Goal: Transaction & Acquisition: Purchase product/service

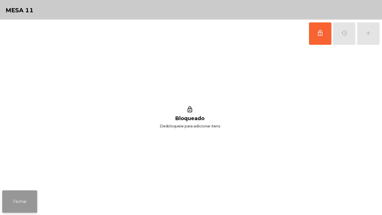
click at [27, 196] on button "Fechar" at bounding box center [19, 201] width 35 height 22
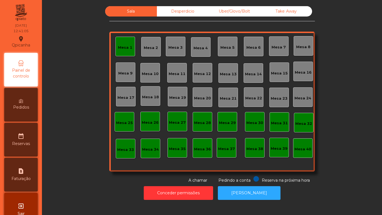
click at [124, 51] on div "Mesa 1" at bounding box center [126, 47] width 20 height 20
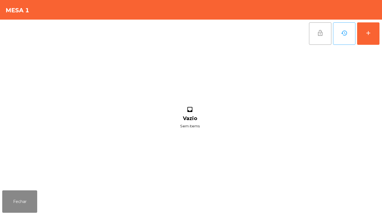
click at [321, 33] on span "lock_open" at bounding box center [320, 33] width 7 height 7
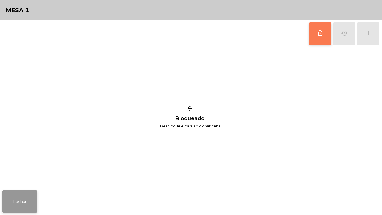
click at [23, 205] on button "Fechar" at bounding box center [19, 201] width 35 height 22
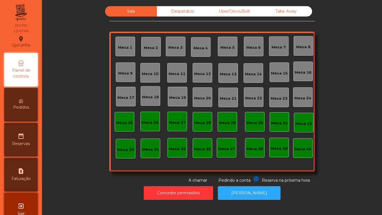
click at [153, 51] on div "Mesa 2" at bounding box center [151, 47] width 20 height 20
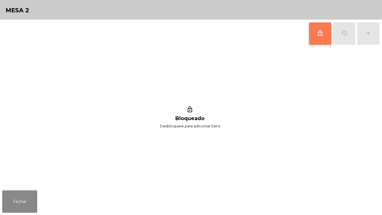
click at [313, 41] on button "lock_outline" at bounding box center [320, 33] width 22 height 22
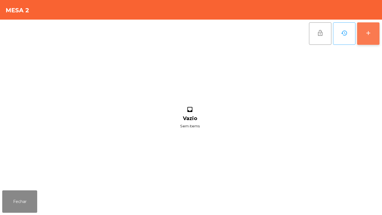
click at [365, 36] on button "add" at bounding box center [368, 33] width 22 height 22
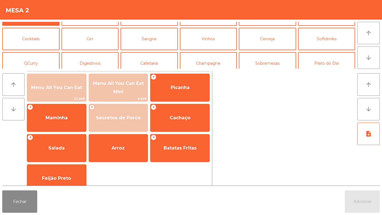
scroll to position [24, 0]
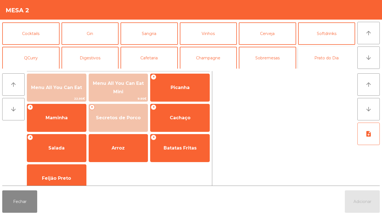
click at [315, 57] on button "Prato do Dia" at bounding box center [326, 58] width 57 height 22
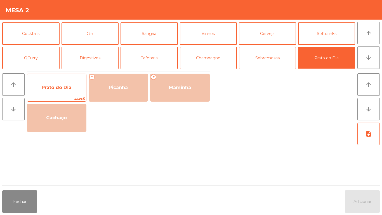
click at [59, 90] on span "Prato do Dia" at bounding box center [56, 87] width 59 height 15
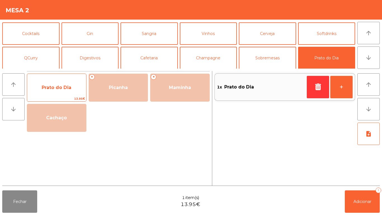
click at [59, 89] on span "Prato do Dia" at bounding box center [57, 87] width 30 height 5
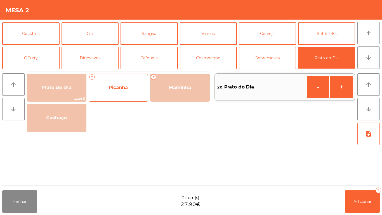
click at [124, 94] on span "Picanha" at bounding box center [118, 87] width 59 height 15
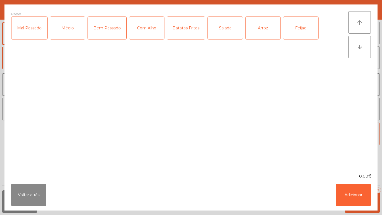
click at [72, 37] on div "Médio" at bounding box center [67, 28] width 35 height 22
click at [35, 32] on div "Mal Passado" at bounding box center [29, 28] width 36 height 22
click at [143, 33] on div "Com Alho" at bounding box center [146, 28] width 35 height 22
click at [184, 36] on div "Batatas Fritas" at bounding box center [186, 28] width 38 height 22
click at [258, 35] on div "Arroz" at bounding box center [263, 28] width 35 height 22
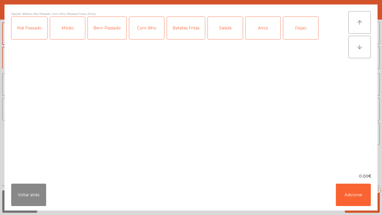
click at [295, 33] on div "Feijao" at bounding box center [300, 28] width 35 height 22
click at [349, 193] on button "Adicionar" at bounding box center [353, 195] width 35 height 22
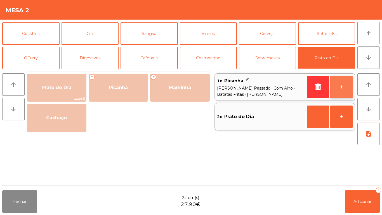
click at [343, 88] on button "+" at bounding box center [341, 87] width 22 height 22
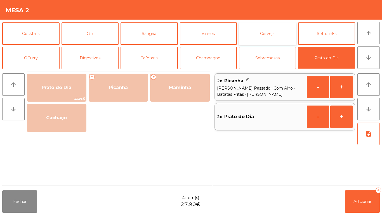
click at [262, 38] on button "Cerveja" at bounding box center [267, 33] width 57 height 22
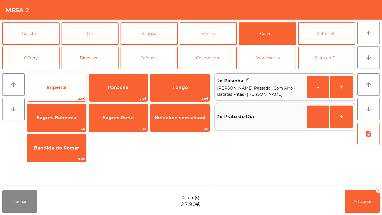
click at [65, 89] on span "Imperial" at bounding box center [57, 87] width 20 height 5
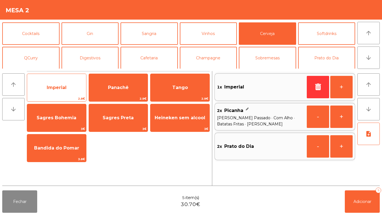
click at [64, 83] on span "Imperial" at bounding box center [56, 87] width 59 height 15
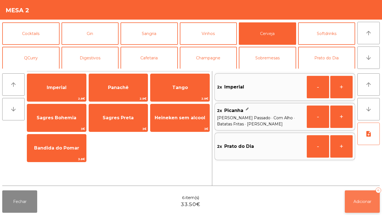
click at [361, 195] on button "Adicionar 6" at bounding box center [362, 201] width 35 height 22
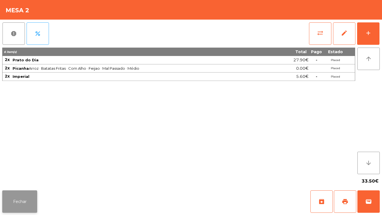
click at [26, 211] on button "Fechar" at bounding box center [19, 201] width 35 height 22
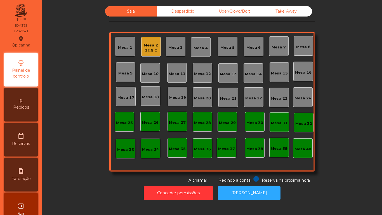
click at [299, 74] on div "Mesa 16" at bounding box center [303, 73] width 17 height 6
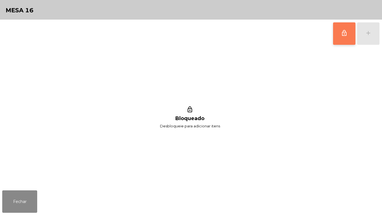
click at [341, 37] on button "lock_outline" at bounding box center [344, 33] width 22 height 22
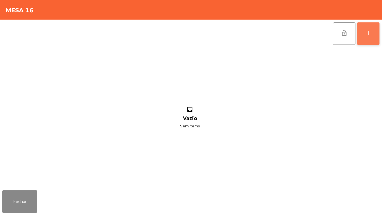
click at [365, 37] on button "add" at bounding box center [368, 33] width 22 height 22
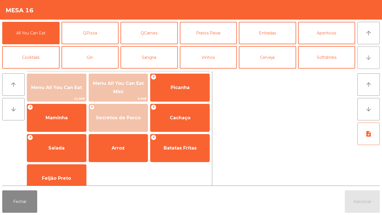
click at [364, 61] on button "arrow_downward" at bounding box center [369, 57] width 22 height 22
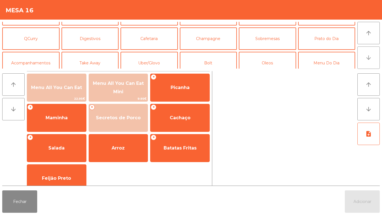
scroll to position [49, 0]
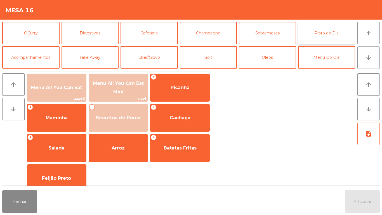
click at [322, 33] on button "Prato do Dia" at bounding box center [326, 33] width 57 height 22
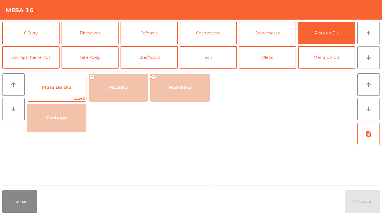
click at [62, 90] on span "Prato do Dia" at bounding box center [57, 87] width 30 height 5
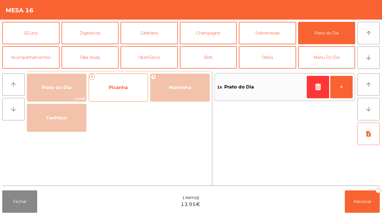
click at [123, 92] on span "Picanha" at bounding box center [118, 87] width 59 height 15
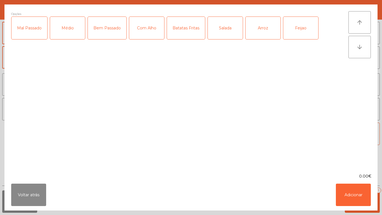
click at [30, 29] on div "Mal Passado" at bounding box center [29, 28] width 36 height 22
click at [153, 32] on div "Com Alho" at bounding box center [146, 28] width 35 height 22
click at [188, 33] on div "Batatas Fritas" at bounding box center [186, 28] width 38 height 22
click at [259, 31] on div "Arroz" at bounding box center [263, 28] width 35 height 22
click at [351, 191] on button "Adicionar" at bounding box center [353, 195] width 35 height 22
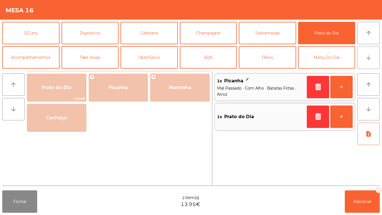
click at [364, 63] on button "arrow_downward" at bounding box center [369, 57] width 22 height 22
click at [362, 199] on span "Adicionar" at bounding box center [363, 201] width 18 height 5
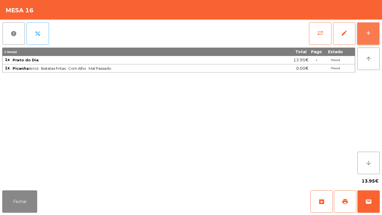
click at [365, 37] on button "add" at bounding box center [368, 33] width 22 height 22
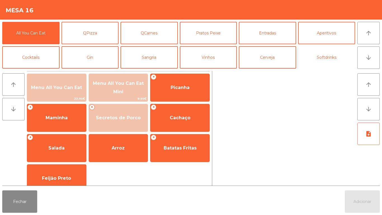
click at [324, 59] on button "Softdrinks" at bounding box center [326, 57] width 57 height 22
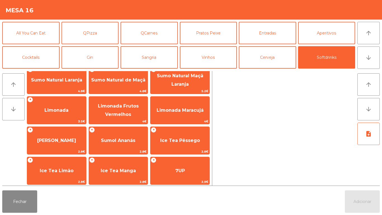
scroll to position [38, 0]
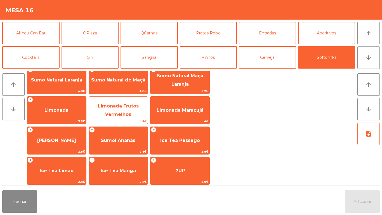
click at [118, 111] on span "Limonada Frutos Vermelhos" at bounding box center [118, 110] width 59 height 24
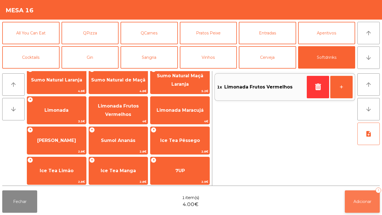
click at [358, 198] on button "Adicionar 1" at bounding box center [362, 201] width 35 height 22
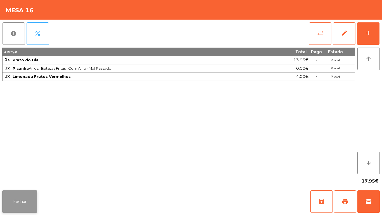
click at [25, 200] on button "Fechar" at bounding box center [19, 201] width 35 height 22
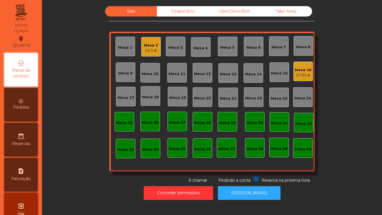
click at [152, 49] on div "33.5 €" at bounding box center [151, 51] width 14 height 6
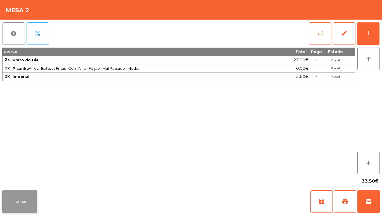
click at [26, 201] on button "Fechar" at bounding box center [19, 201] width 35 height 22
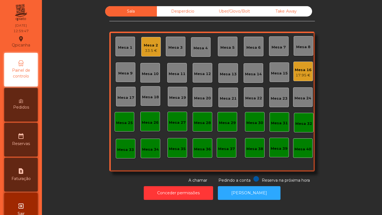
click at [148, 49] on div "33.5 €" at bounding box center [151, 51] width 14 height 6
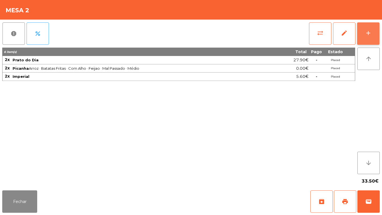
click at [367, 42] on button "add" at bounding box center [368, 33] width 22 height 22
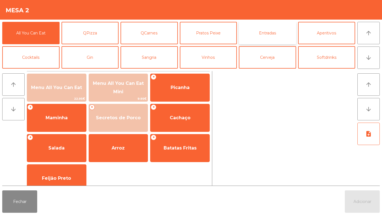
click at [260, 37] on button "Entradas" at bounding box center [267, 33] width 57 height 22
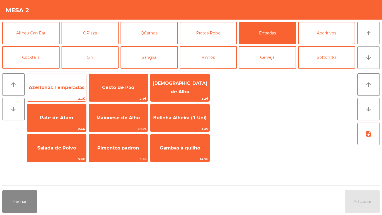
click at [57, 85] on span "Azeitonas Temperadas" at bounding box center [57, 87] width 56 height 5
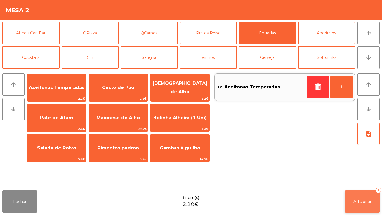
click at [361, 197] on button "Adicionar 1" at bounding box center [362, 201] width 35 height 22
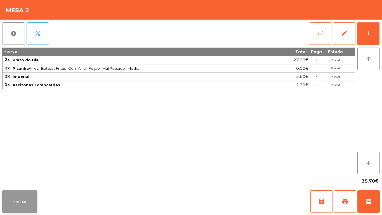
click at [25, 199] on button "Fechar" at bounding box center [19, 201] width 35 height 22
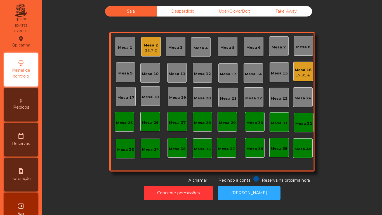
click at [174, 49] on div "Mesa 3" at bounding box center [175, 48] width 14 height 6
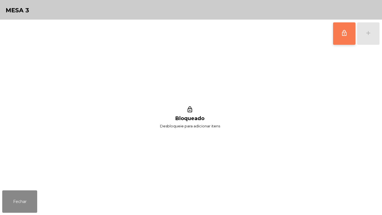
click at [341, 33] on button "lock_outline" at bounding box center [344, 33] width 22 height 22
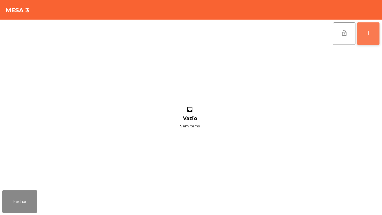
click at [367, 28] on button "add" at bounding box center [368, 33] width 22 height 22
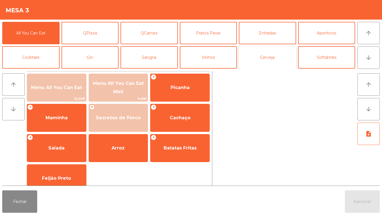
click at [266, 58] on button "Cerveja" at bounding box center [267, 57] width 57 height 22
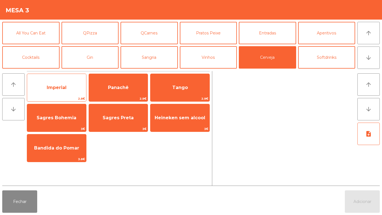
click at [65, 88] on span "Imperial" at bounding box center [57, 87] width 20 height 5
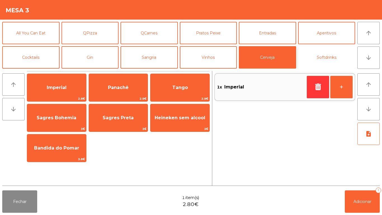
click at [325, 57] on button "Softdrinks" at bounding box center [326, 57] width 57 height 22
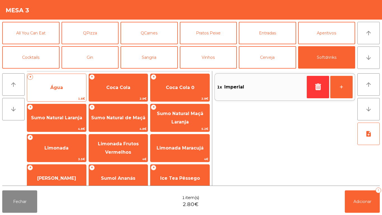
click at [62, 85] on span "Água" at bounding box center [56, 87] width 13 height 5
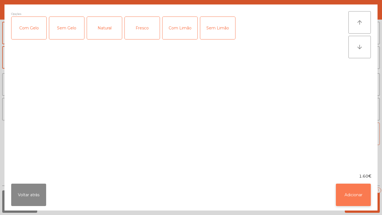
click at [351, 193] on button "Adicionar" at bounding box center [353, 195] width 35 height 22
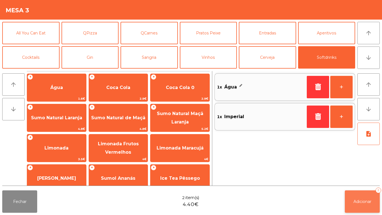
click at [361, 198] on button "Adicionar 2" at bounding box center [362, 201] width 35 height 22
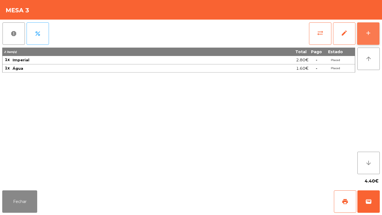
click at [364, 29] on button "add" at bounding box center [368, 33] width 22 height 22
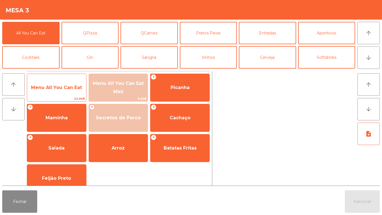
click at [58, 88] on span "Menu All You Can Eat" at bounding box center [56, 87] width 51 height 5
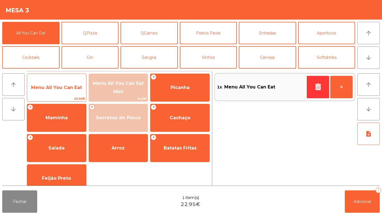
click at [57, 89] on span "Menu All You Can Eat" at bounding box center [56, 87] width 51 height 5
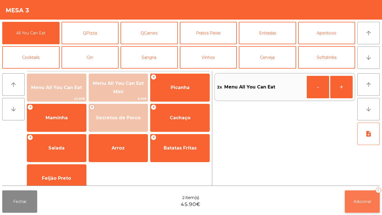
click at [362, 201] on span "Adicionar" at bounding box center [363, 201] width 18 height 5
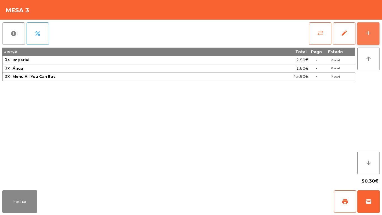
click at [363, 31] on button "add" at bounding box center [368, 33] width 22 height 22
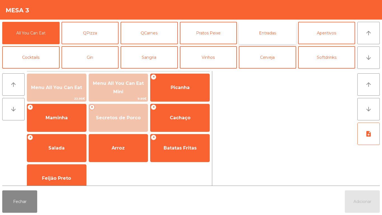
click at [269, 36] on button "Entradas" at bounding box center [267, 33] width 57 height 22
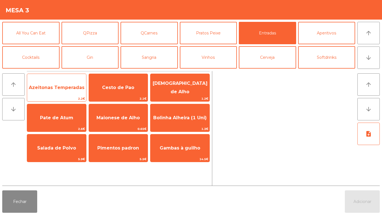
click at [60, 84] on span "Azeitonas Temperadas" at bounding box center [56, 87] width 59 height 15
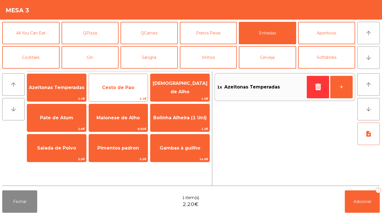
click at [126, 93] on span "Cesto de Pao" at bounding box center [118, 87] width 59 height 15
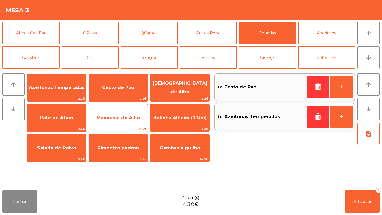
click at [125, 116] on span "Maionese de Alho" at bounding box center [118, 117] width 43 height 5
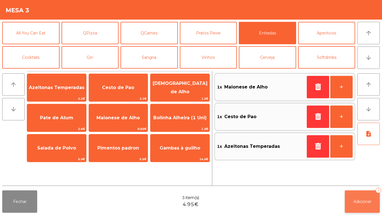
click at [363, 201] on span "Adicionar" at bounding box center [363, 201] width 18 height 5
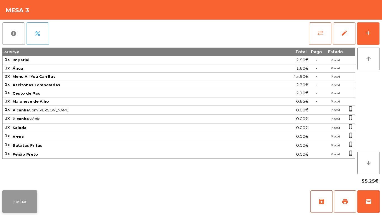
click at [21, 198] on button "Fechar" at bounding box center [19, 201] width 35 height 22
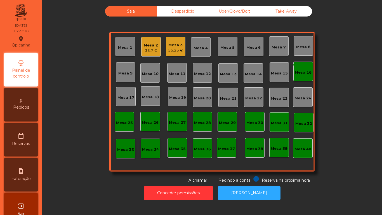
click at [125, 51] on div "Mesa 1" at bounding box center [126, 47] width 20 height 20
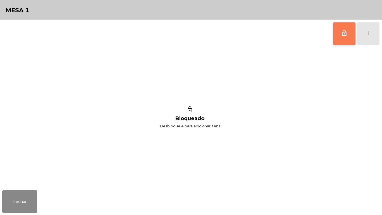
click at [341, 31] on button "lock_outline" at bounding box center [344, 33] width 22 height 22
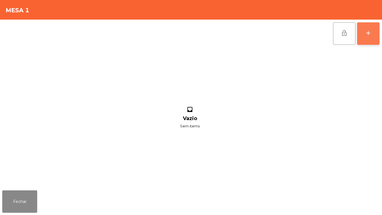
click at [369, 30] on div "add" at bounding box center [368, 33] width 7 height 7
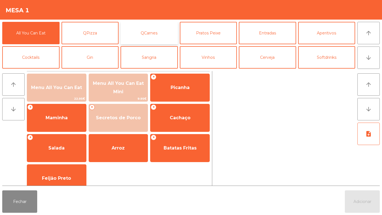
click at [151, 34] on button "QCarnes" at bounding box center [149, 33] width 57 height 22
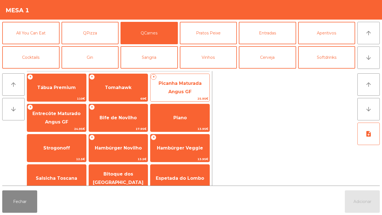
click at [171, 84] on span "Picanha Maturada Angus GF" at bounding box center [180, 88] width 43 height 14
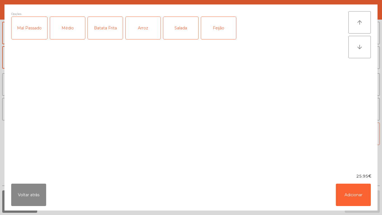
click at [71, 32] on div "Médio" at bounding box center [67, 28] width 35 height 22
click at [142, 29] on div "Arroz" at bounding box center [143, 28] width 35 height 22
click at [223, 31] on div "Feijão" at bounding box center [218, 28] width 35 height 22
click at [352, 193] on button "Adicionar" at bounding box center [353, 195] width 35 height 22
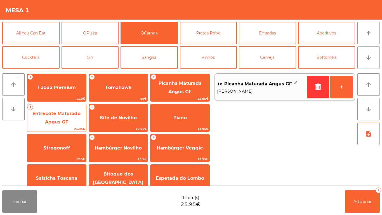
click at [58, 118] on span "Entrecôte Maturado Angus GF" at bounding box center [56, 118] width 59 height 24
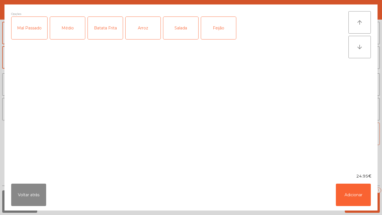
click at [71, 30] on div "Médio" at bounding box center [67, 28] width 35 height 22
click at [347, 195] on button "Adicionar" at bounding box center [353, 195] width 35 height 22
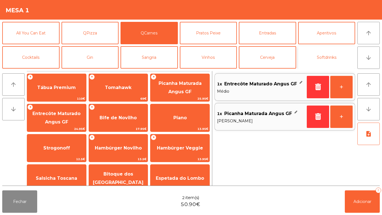
click at [318, 57] on button "Softdrinks" at bounding box center [326, 57] width 57 height 22
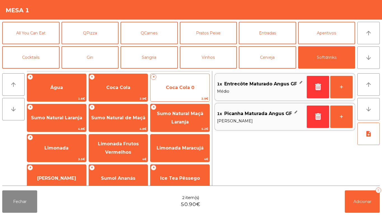
click at [179, 88] on span "Coca Cola 0" at bounding box center [180, 87] width 29 height 5
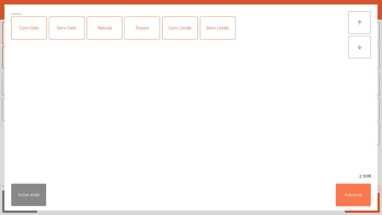
click at [354, 193] on button "Adicionar" at bounding box center [353, 195] width 35 height 22
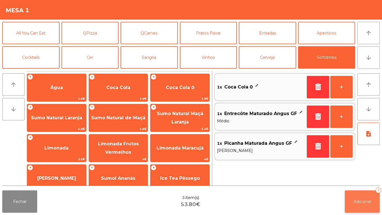
click at [363, 200] on span "Adicionar" at bounding box center [363, 201] width 18 height 5
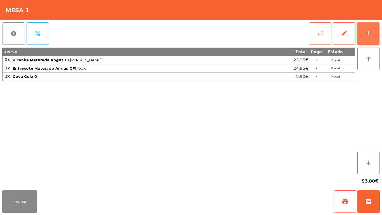
click at [366, 38] on button "add" at bounding box center [368, 33] width 22 height 22
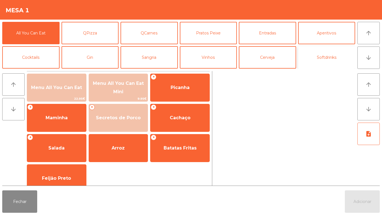
click at [321, 60] on button "Softdrinks" at bounding box center [326, 57] width 57 height 22
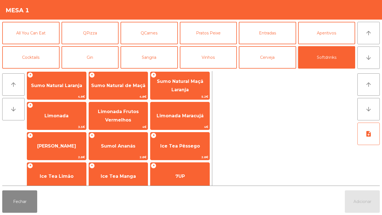
scroll to position [32, 0]
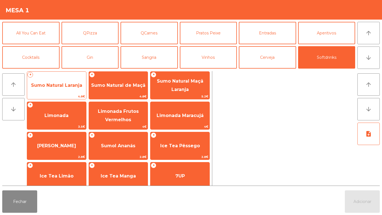
click at [62, 86] on span "Sumo Natural Laranja" at bounding box center [56, 85] width 51 height 5
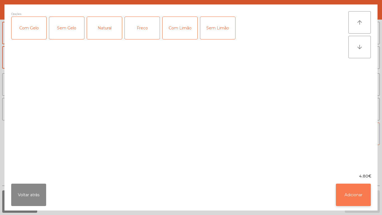
click at [346, 196] on button "Adicionar" at bounding box center [353, 195] width 35 height 22
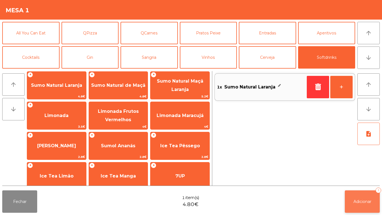
click at [362, 199] on span "Adicionar" at bounding box center [363, 201] width 18 height 5
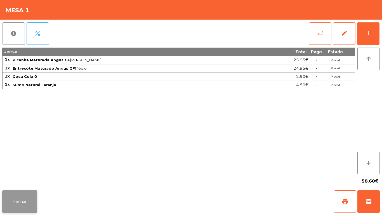
click at [24, 196] on button "Fechar" at bounding box center [19, 201] width 35 height 22
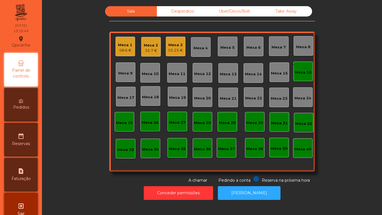
click at [151, 49] on div "35.7 €" at bounding box center [151, 51] width 14 height 6
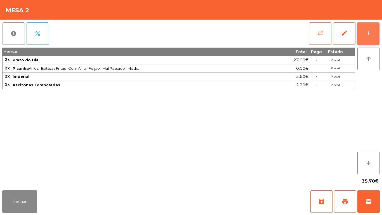
click at [367, 33] on div "add" at bounding box center [368, 33] width 7 height 7
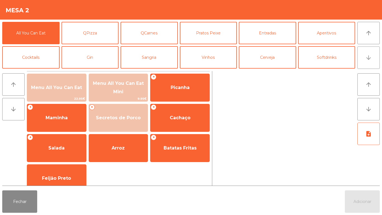
click at [363, 63] on button "arrow_downward" at bounding box center [369, 57] width 22 height 22
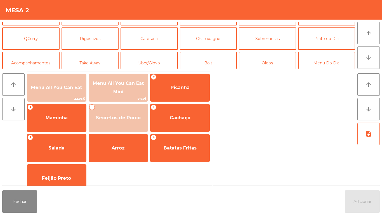
scroll to position [49, 0]
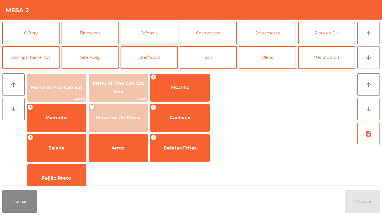
click at [154, 33] on button "Cafetaria" at bounding box center [149, 33] width 57 height 22
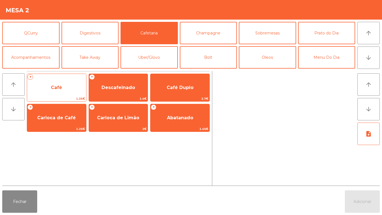
click at [58, 90] on span "Café" at bounding box center [56, 87] width 11 height 5
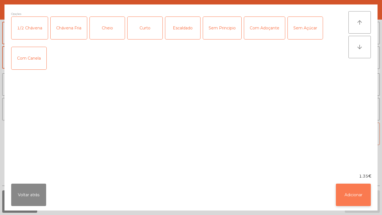
click at [352, 191] on button "Adicionar" at bounding box center [353, 195] width 35 height 22
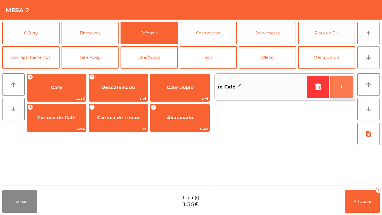
click at [337, 85] on button "+" at bounding box center [341, 87] width 22 height 22
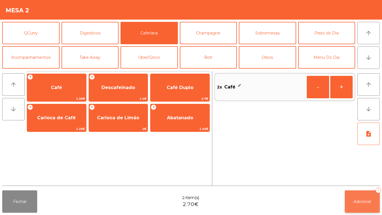
click at [358, 200] on span "Adicionar" at bounding box center [363, 201] width 18 height 5
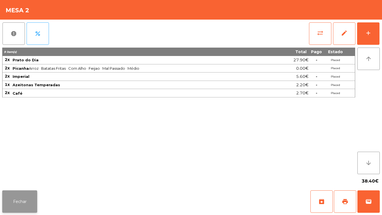
click at [26, 200] on button "Fechar" at bounding box center [19, 201] width 35 height 22
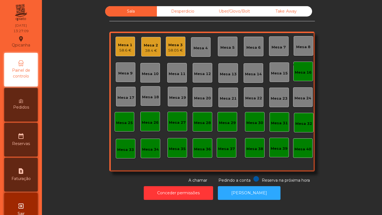
click at [127, 51] on div "58.6 €" at bounding box center [125, 51] width 14 height 6
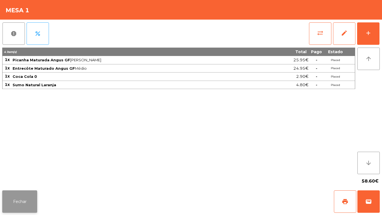
click at [22, 198] on button "Fechar" at bounding box center [19, 201] width 35 height 22
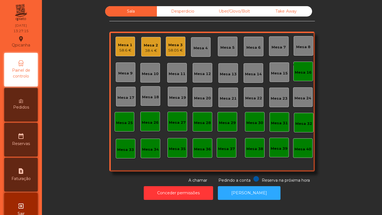
click at [124, 45] on div "Mesa 1" at bounding box center [125, 45] width 14 height 6
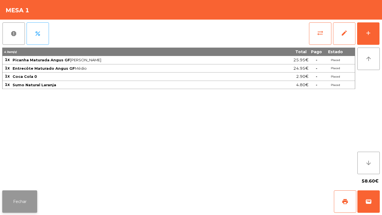
click at [27, 201] on button "Fechar" at bounding box center [19, 201] width 35 height 22
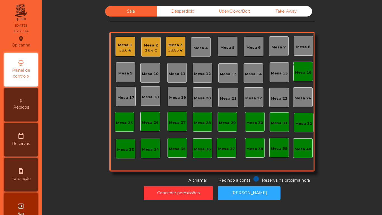
click at [125, 47] on div "Mesa 1" at bounding box center [125, 45] width 14 height 6
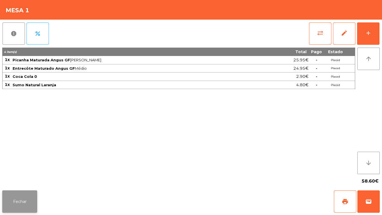
click at [21, 196] on button "Fechar" at bounding box center [19, 201] width 35 height 22
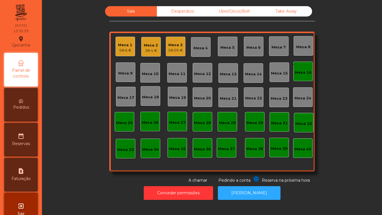
click at [180, 72] on div "Mesa 11" at bounding box center [177, 74] width 17 height 6
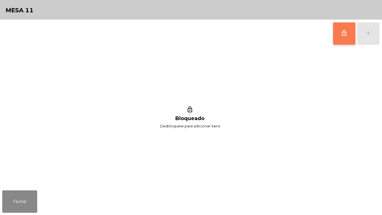
click at [343, 44] on button "lock_outline" at bounding box center [344, 33] width 22 height 22
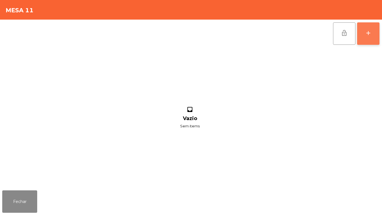
click at [369, 38] on button "add" at bounding box center [368, 33] width 22 height 22
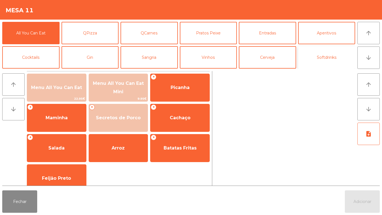
click at [322, 64] on button "Softdrinks" at bounding box center [326, 57] width 57 height 22
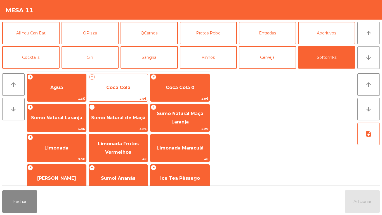
click at [122, 88] on span "Coca Cola" at bounding box center [118, 87] width 24 height 5
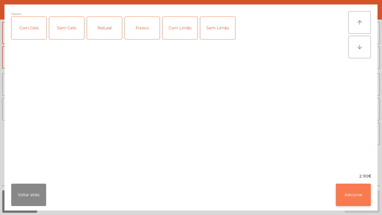
click at [348, 195] on button "Adicionar" at bounding box center [353, 195] width 35 height 22
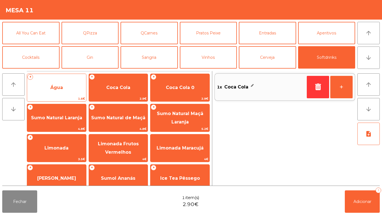
click at [56, 88] on span "Água" at bounding box center [56, 87] width 13 height 5
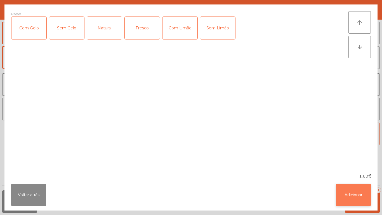
click at [351, 194] on button "Adicionar" at bounding box center [353, 195] width 35 height 22
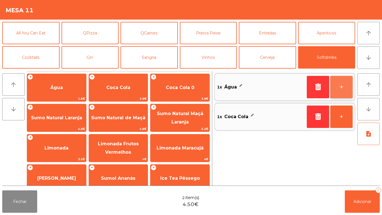
click at [336, 88] on button "+" at bounding box center [341, 87] width 22 height 22
click at [336, 89] on button "+" at bounding box center [341, 87] width 22 height 22
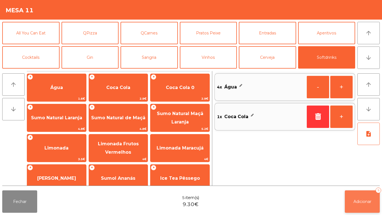
click at [360, 197] on button "Adicionar 5" at bounding box center [362, 201] width 35 height 22
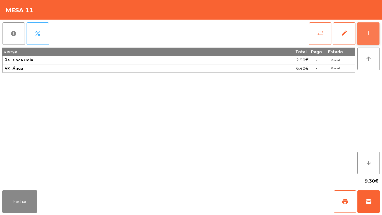
click at [366, 34] on div "add" at bounding box center [368, 33] width 7 height 7
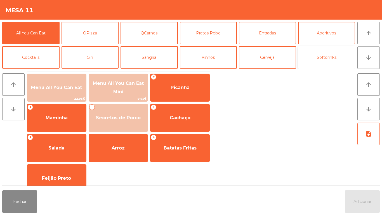
click at [318, 63] on button "Softdrinks" at bounding box center [326, 57] width 57 height 22
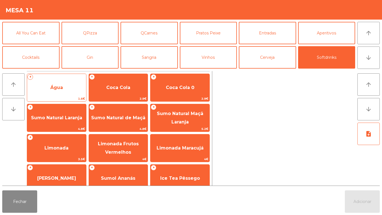
click at [62, 90] on span "Água" at bounding box center [56, 87] width 59 height 15
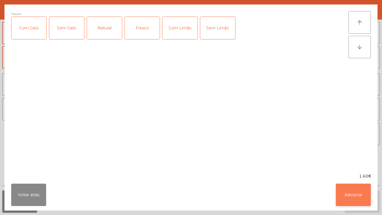
click at [351, 195] on button "Adicionar" at bounding box center [353, 195] width 35 height 22
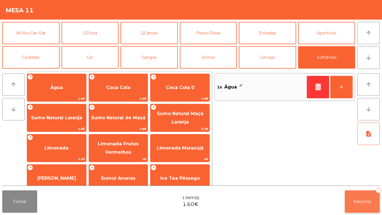
click at [360, 207] on button "Adicionar 1" at bounding box center [362, 201] width 35 height 22
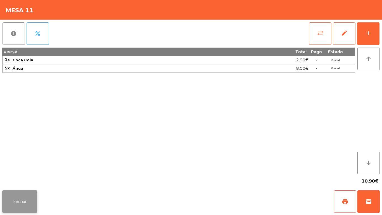
click at [17, 196] on button "Fechar" at bounding box center [19, 201] width 35 height 22
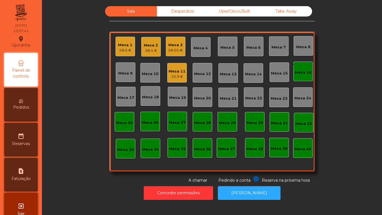
click at [171, 74] on div "10.9 €" at bounding box center [177, 77] width 17 height 6
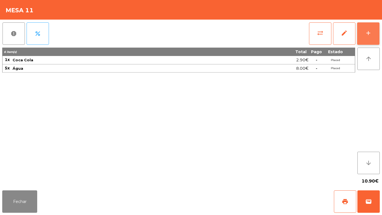
click at [366, 27] on button "add" at bounding box center [368, 33] width 22 height 22
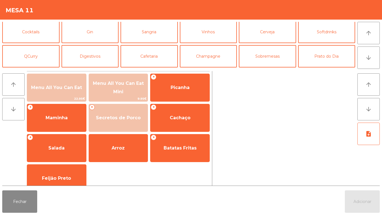
scroll to position [32, 0]
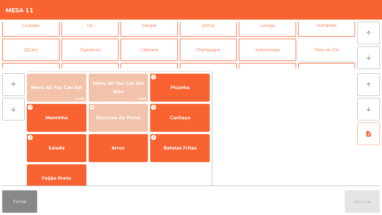
click at [324, 50] on button "Prato do Dia" at bounding box center [326, 50] width 57 height 22
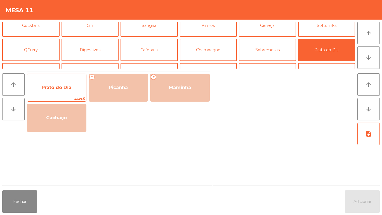
click at [55, 93] on span "Prato do Dia" at bounding box center [56, 87] width 59 height 15
click at [57, 89] on span "Prato do Dia" at bounding box center [57, 87] width 30 height 5
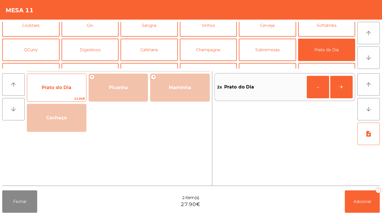
click at [60, 90] on span "Prato do Dia" at bounding box center [57, 87] width 30 height 5
click at [57, 90] on span "Prato do Dia" at bounding box center [56, 87] width 59 height 15
click at [54, 92] on span "Prato do Dia" at bounding box center [56, 87] width 59 height 15
click at [46, 89] on span "Prato do Dia" at bounding box center [57, 87] width 30 height 5
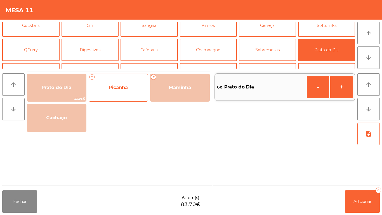
click at [119, 86] on span "Picanha" at bounding box center [118, 87] width 19 height 5
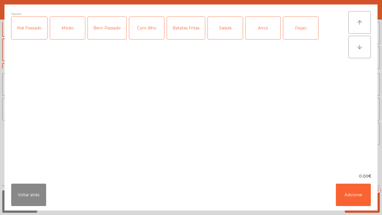
click at [70, 28] on div "Médio" at bounding box center [67, 28] width 35 height 22
click at [147, 31] on div "Com Alho" at bounding box center [146, 28] width 35 height 22
click at [187, 33] on div "Batatas Fritas" at bounding box center [186, 28] width 38 height 22
click at [254, 31] on div "Arroz" at bounding box center [263, 28] width 35 height 22
click at [292, 30] on div "Feijao" at bounding box center [300, 28] width 35 height 22
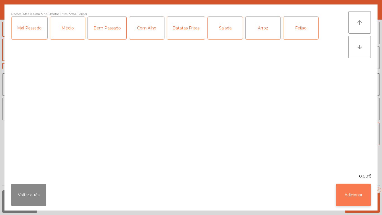
click at [357, 191] on button "Adicionar" at bounding box center [353, 195] width 35 height 22
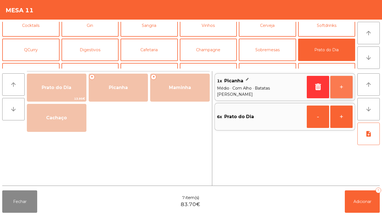
click at [343, 87] on button "+" at bounding box center [341, 87] width 22 height 22
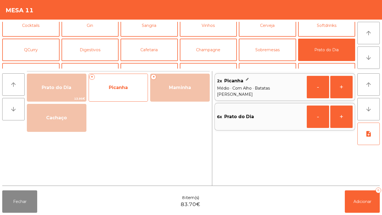
click at [116, 90] on span "Picanha" at bounding box center [118, 87] width 59 height 15
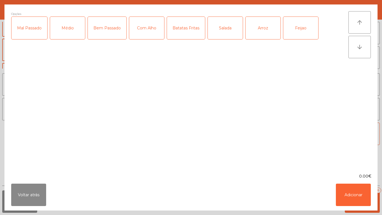
click at [72, 31] on div "Médio" at bounding box center [67, 28] width 35 height 22
click at [188, 32] on div "Batatas Fritas" at bounding box center [186, 28] width 38 height 22
click at [262, 31] on div "Arroz" at bounding box center [263, 28] width 35 height 22
click at [298, 27] on div "Feijao" at bounding box center [300, 28] width 35 height 22
click at [354, 191] on button "Adicionar" at bounding box center [353, 195] width 35 height 22
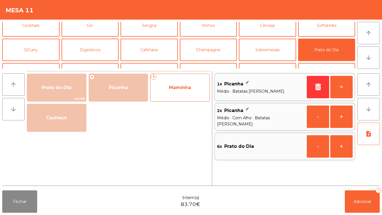
click at [175, 86] on span "Maminha" at bounding box center [180, 87] width 22 height 5
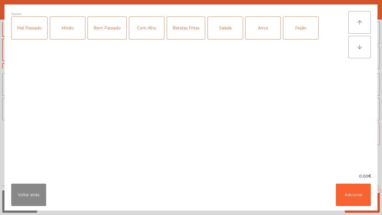
click at [69, 35] on div "Médio" at bounding box center [67, 28] width 35 height 22
click at [147, 31] on div "Com Alho" at bounding box center [146, 28] width 35 height 22
click at [182, 38] on div "Batatas Fritas" at bounding box center [186, 28] width 38 height 22
click at [261, 32] on div "Arroz" at bounding box center [263, 28] width 35 height 22
click at [295, 33] on div "Feijão" at bounding box center [300, 28] width 35 height 22
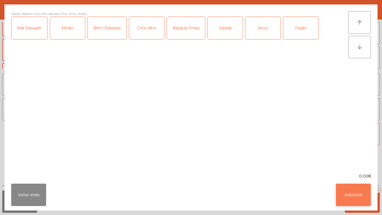
click at [351, 193] on button "Adicionar" at bounding box center [353, 195] width 35 height 22
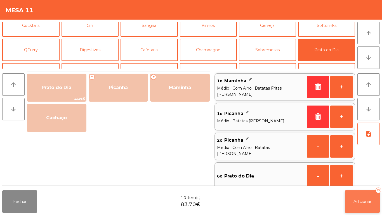
click at [366, 207] on button "Adicionar 10" at bounding box center [362, 201] width 35 height 22
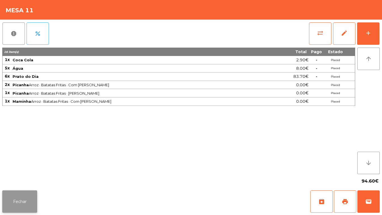
click at [27, 201] on button "Fechar" at bounding box center [19, 201] width 35 height 22
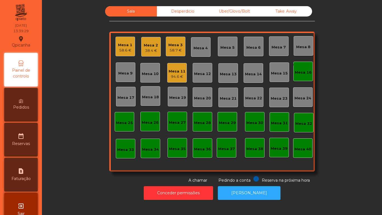
click at [123, 96] on div "Mesa 17" at bounding box center [126, 98] width 17 height 6
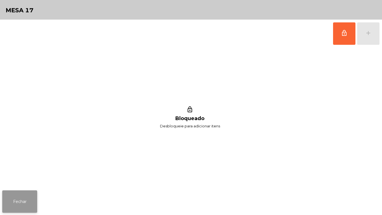
click at [19, 196] on button "Fechar" at bounding box center [19, 201] width 35 height 22
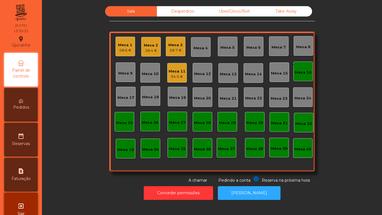
click at [272, 49] on div "Mesa 7" at bounding box center [279, 47] width 14 height 6
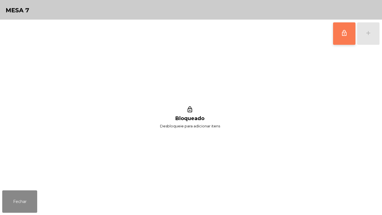
click at [337, 35] on button "lock_outline" at bounding box center [344, 33] width 22 height 22
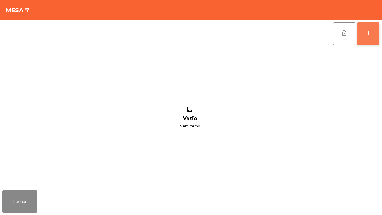
click at [363, 36] on button "add" at bounding box center [368, 33] width 22 height 22
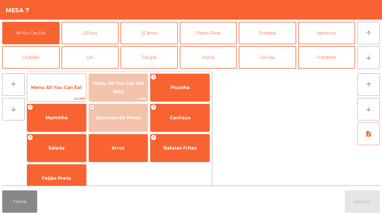
click at [61, 92] on span "Menu All You Can Eat" at bounding box center [56, 87] width 59 height 15
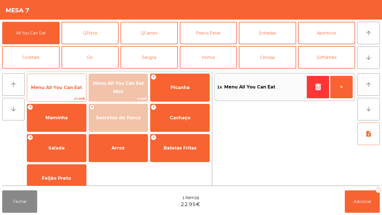
click at [61, 92] on span "Menu All You Can Eat" at bounding box center [56, 87] width 59 height 15
click at [58, 91] on span "Menu All You Can Eat" at bounding box center [56, 87] width 59 height 15
click at [61, 90] on span "Menu All You Can Eat" at bounding box center [56, 87] width 51 height 5
click at [60, 88] on span "Menu All You Can Eat" at bounding box center [56, 87] width 51 height 5
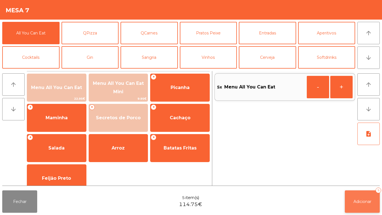
click at [358, 204] on span "Adicionar" at bounding box center [363, 201] width 18 height 5
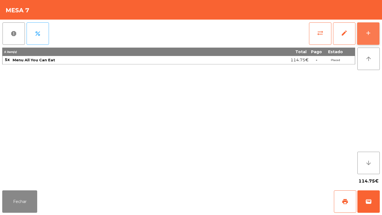
click at [364, 36] on button "add" at bounding box center [368, 33] width 22 height 22
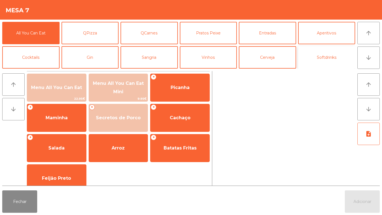
click at [330, 57] on button "Softdrinks" at bounding box center [326, 57] width 57 height 22
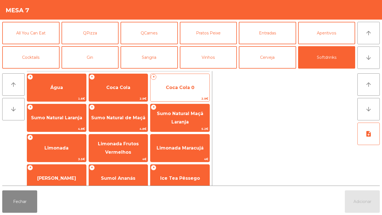
click at [179, 91] on span "Coca Cola 0" at bounding box center [180, 87] width 59 height 15
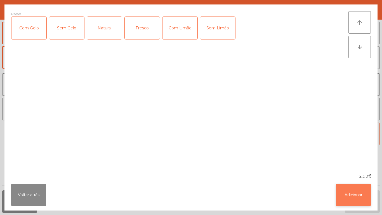
click at [348, 190] on button "Adicionar" at bounding box center [353, 195] width 35 height 22
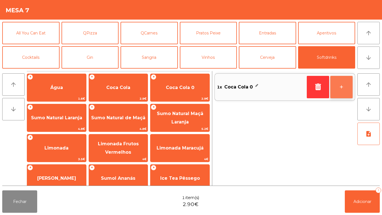
click at [339, 88] on button "+" at bounding box center [341, 87] width 22 height 22
click at [341, 87] on button "+" at bounding box center [341, 87] width 22 height 22
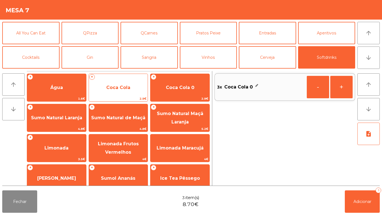
click at [125, 91] on span "Coca Cola" at bounding box center [118, 87] width 59 height 15
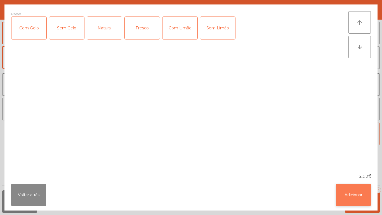
click at [350, 194] on button "Adicionar" at bounding box center [353, 195] width 35 height 22
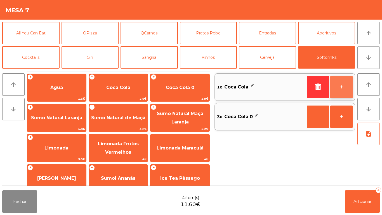
click at [339, 88] on button "+" at bounding box center [341, 87] width 22 height 22
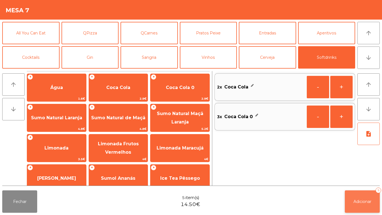
click at [359, 201] on span "Adicionar" at bounding box center [363, 201] width 18 height 5
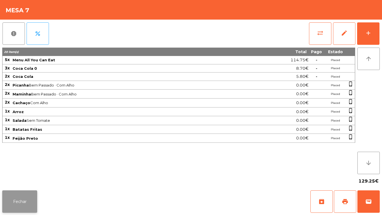
click at [20, 200] on button "Fechar" at bounding box center [19, 201] width 35 height 22
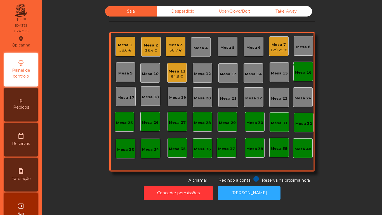
click at [174, 47] on div "Mesa 3" at bounding box center [175, 45] width 14 height 6
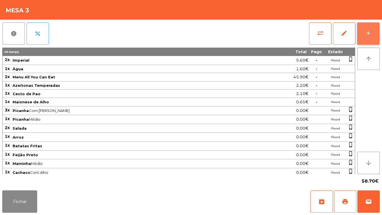
click at [369, 37] on button "add" at bounding box center [368, 33] width 22 height 22
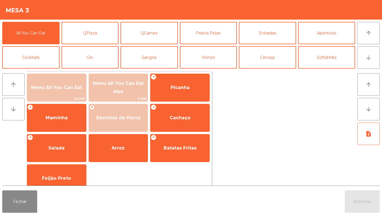
click at [368, 65] on button "arrow_downward" at bounding box center [369, 57] width 22 height 22
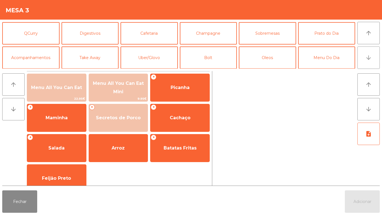
scroll to position [49, 0]
click at [368, 37] on button "arrow_upward" at bounding box center [369, 33] width 22 height 22
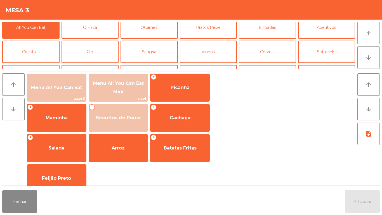
scroll to position [0, 0]
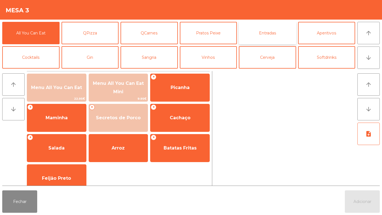
click at [266, 33] on button "Entradas" at bounding box center [267, 33] width 57 height 22
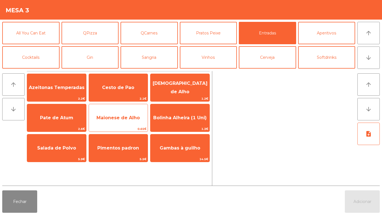
click at [116, 121] on span "Maionese de Alho" at bounding box center [118, 117] width 59 height 15
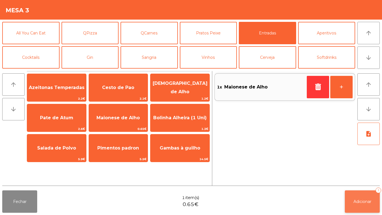
click at [360, 200] on span "Adicionar" at bounding box center [363, 201] width 18 height 5
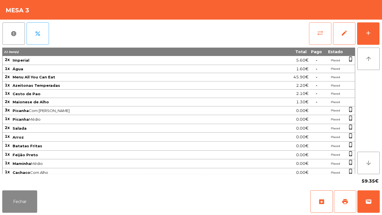
click at [315, 37] on button "sync_alt" at bounding box center [320, 33] width 22 height 22
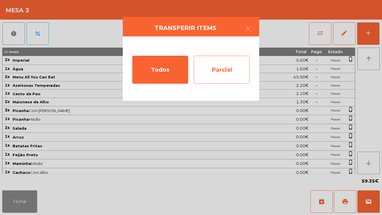
click at [232, 74] on div "Parcial" at bounding box center [222, 70] width 56 height 28
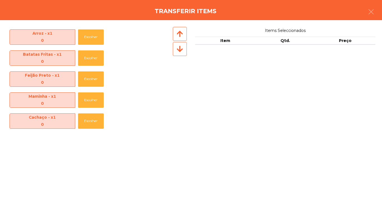
scroll to position [187, 0]
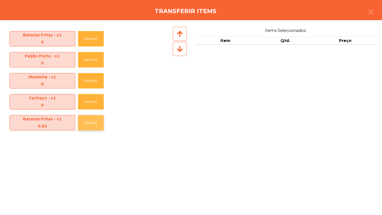
click at [94, 124] on button "Escolher" at bounding box center [91, 122] width 26 height 15
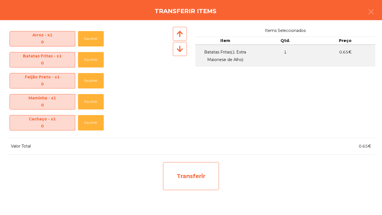
click at [185, 180] on div "Transferir" at bounding box center [191, 176] width 56 height 28
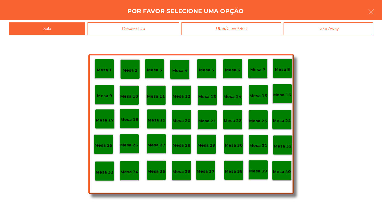
click at [140, 29] on div "Desperdicio" at bounding box center [134, 28] width 92 height 13
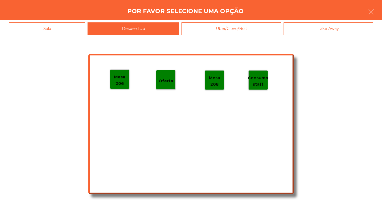
click at [120, 85] on p "Mesa 206" at bounding box center [119, 80] width 19 height 13
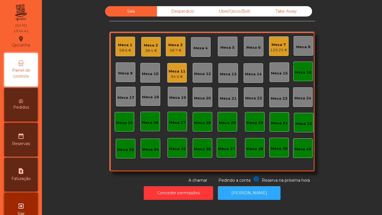
click at [175, 74] on div "94.6 €" at bounding box center [177, 77] width 17 height 6
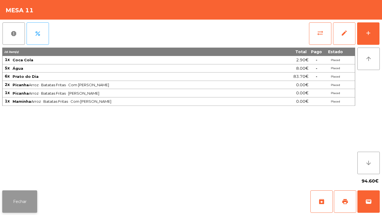
click at [17, 196] on button "Fechar" at bounding box center [19, 201] width 35 height 22
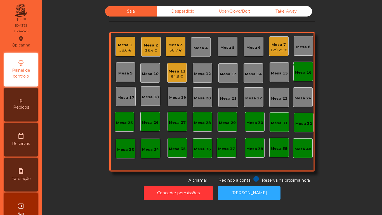
click at [277, 51] on div "129.25 €" at bounding box center [278, 50] width 17 height 6
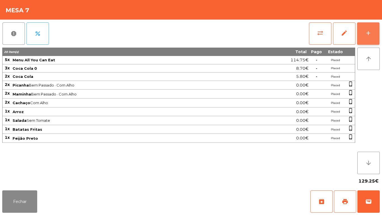
click at [364, 28] on button "add" at bounding box center [368, 33] width 22 height 22
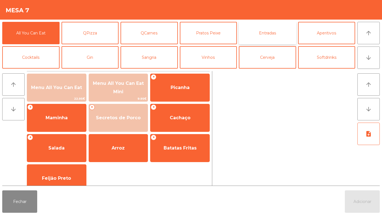
click at [268, 37] on button "Entradas" at bounding box center [267, 33] width 57 height 22
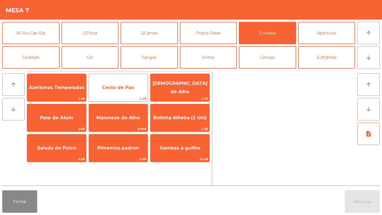
click at [129, 92] on span "Cesto de Pao" at bounding box center [118, 87] width 59 height 15
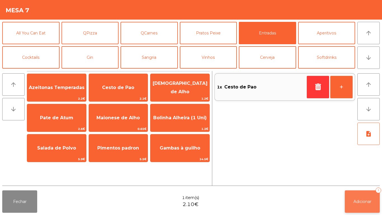
click at [363, 198] on button "Adicionar 1" at bounding box center [362, 201] width 35 height 22
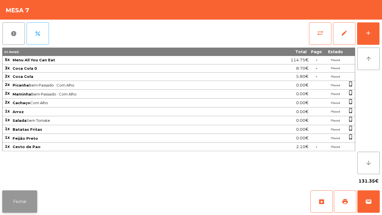
click at [17, 201] on button "Fechar" at bounding box center [19, 201] width 35 height 22
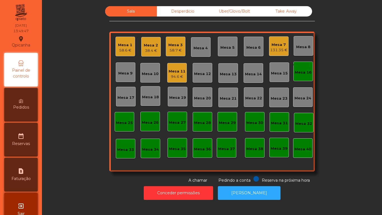
click at [154, 51] on div "38.4 €" at bounding box center [151, 51] width 14 height 6
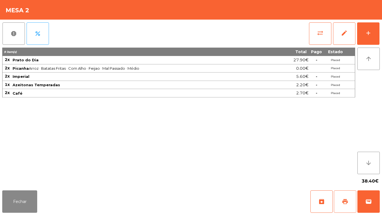
click at [345, 198] on span "print" at bounding box center [345, 201] width 7 height 7
click at [363, 197] on button "wallet" at bounding box center [369, 201] width 22 height 22
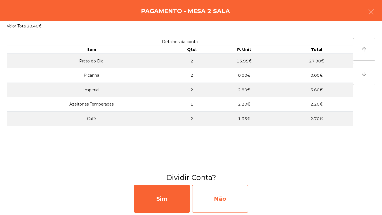
click at [231, 200] on div "Não" at bounding box center [220, 199] width 56 height 28
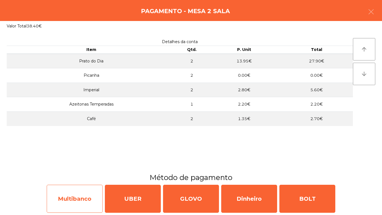
click at [82, 198] on div "Multibanco" at bounding box center [75, 199] width 56 height 28
select select "**"
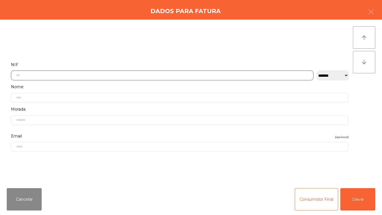
click at [42, 76] on input "text" at bounding box center [162, 76] width 303 height 10
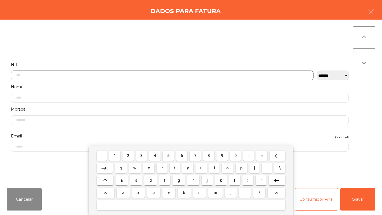
scroll to position [34, 0]
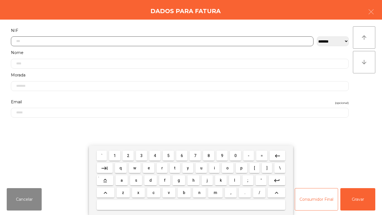
click at [168, 154] on span "5" at bounding box center [168, 155] width 2 height 4
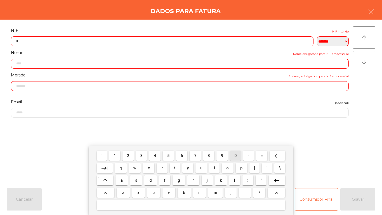
click at [236, 155] on span "0" at bounding box center [235, 155] width 2 height 4
click at [168, 155] on span "5" at bounding box center [168, 155] width 2 height 4
click at [114, 157] on span "1" at bounding box center [115, 155] width 2 height 4
click at [128, 155] on span "2" at bounding box center [128, 155] width 2 height 4
click at [205, 155] on button "8" at bounding box center [208, 156] width 11 height 10
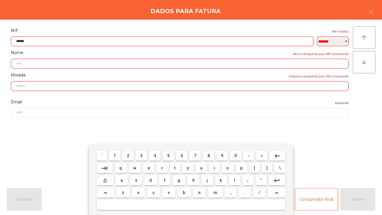
click at [223, 155] on span "9" at bounding box center [222, 155] width 2 height 4
click at [205, 154] on button "8" at bounding box center [208, 156] width 11 height 10
click at [168, 156] on span "5" at bounding box center [168, 155] width 2 height 4
type input "*********"
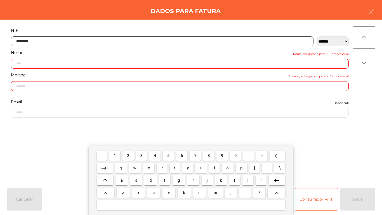
type input "**********"
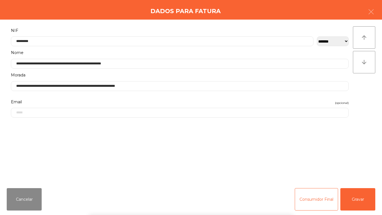
click at [357, 197] on div "` 1 2 3 4 5 6 7 8 9 0 - = keyboard_backspace keyboard_tab q w e r t y u i o p […" at bounding box center [191, 180] width 382 height 69
click at [358, 199] on button "Gravar" at bounding box center [358, 199] width 35 height 22
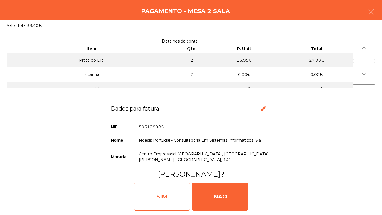
click at [166, 197] on div "SIM" at bounding box center [162, 196] width 56 height 28
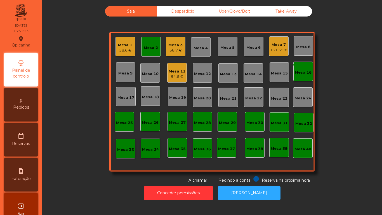
click at [175, 76] on div "94.6 €" at bounding box center [177, 77] width 17 height 6
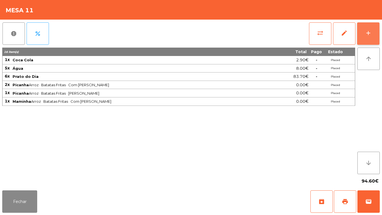
click at [367, 37] on button "add" at bounding box center [368, 33] width 22 height 22
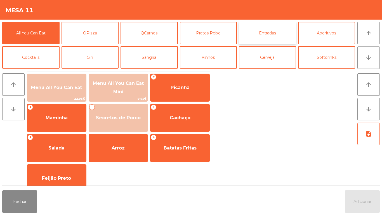
click at [271, 36] on button "Entradas" at bounding box center [267, 33] width 57 height 22
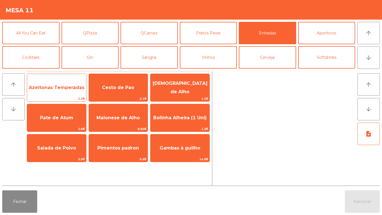
click at [64, 85] on span "Azeitonas Temperadas" at bounding box center [57, 87] width 56 height 5
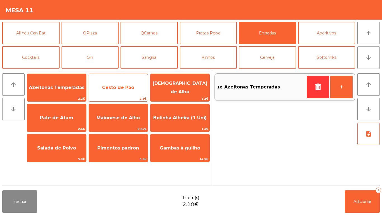
click at [124, 89] on span "Cesto de Pao" at bounding box center [118, 87] width 32 height 5
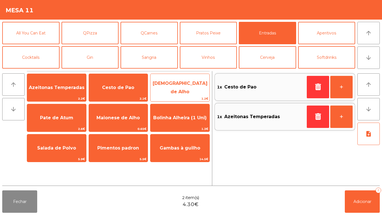
click at [186, 88] on span "[DEMOGRAPHIC_DATA] de Alho" at bounding box center [180, 88] width 55 height 14
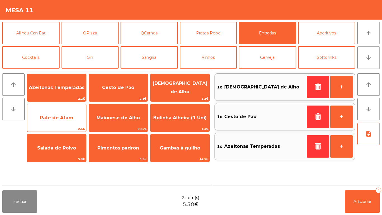
click at [57, 121] on span "Pate de Atum" at bounding box center [56, 117] width 59 height 15
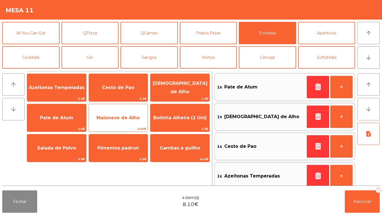
click at [121, 120] on span "Maionese de Alho" at bounding box center [118, 117] width 43 height 5
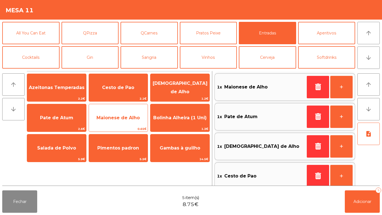
scroll to position [2, 0]
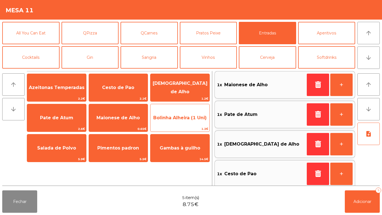
click at [177, 121] on span "Bolinha Alheira (1 Uni)" at bounding box center [180, 117] width 59 height 15
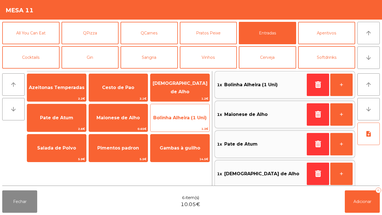
click at [176, 121] on span "Bolinha Alheira (1 Uni)" at bounding box center [180, 117] width 59 height 15
click at [178, 119] on span "Bolinha Alheira (1 Uni)" at bounding box center [179, 117] width 53 height 5
click at [179, 119] on span "Bolinha Alheira (1 Uni)" at bounding box center [179, 117] width 53 height 5
click at [177, 117] on span "Bolinha Alheira (1 Uni)" at bounding box center [179, 117] width 53 height 5
click at [179, 121] on span "Bolinha Alheira (1 Uni)" at bounding box center [180, 117] width 59 height 15
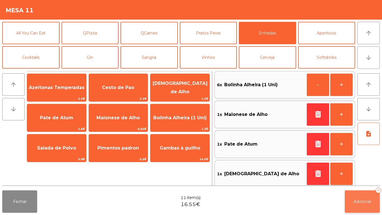
click at [359, 206] on button "Adicionar 11" at bounding box center [362, 201] width 35 height 22
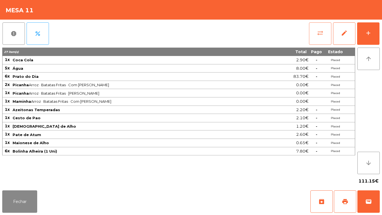
click at [316, 28] on button "sync_alt" at bounding box center [320, 33] width 22 height 22
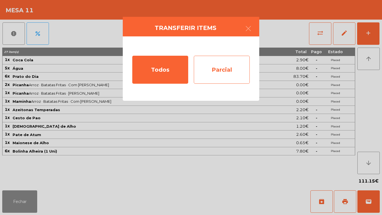
click at [227, 67] on div "Parcial" at bounding box center [222, 70] width 56 height 28
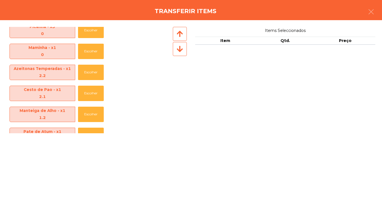
scroll to position [72, 0]
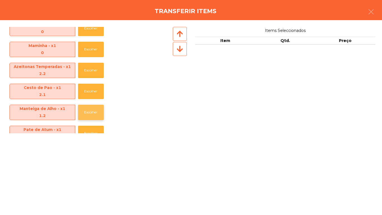
click at [92, 109] on button "Escolher" at bounding box center [91, 112] width 26 height 15
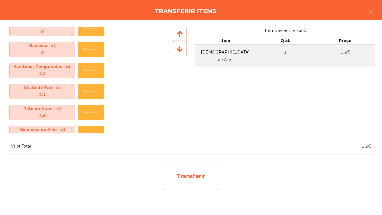
click at [198, 175] on div "Transferir" at bounding box center [191, 176] width 56 height 28
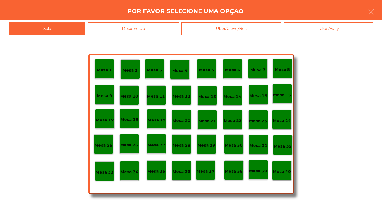
click at [139, 33] on div "Desperdicio" at bounding box center [134, 28] width 92 height 13
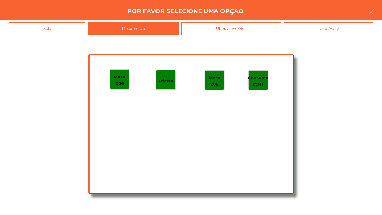
click at [118, 74] on p "Mesa 206" at bounding box center [119, 80] width 19 height 13
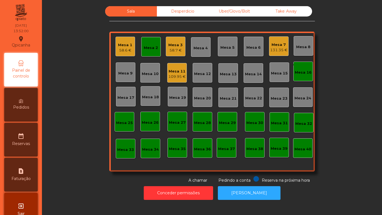
click at [151, 52] on div "Mesa 2" at bounding box center [151, 47] width 20 height 20
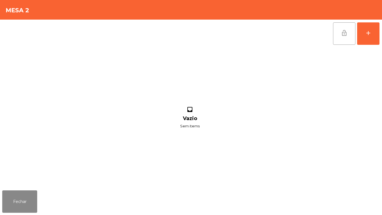
click at [344, 34] on span "lock_open" at bounding box center [344, 33] width 7 height 7
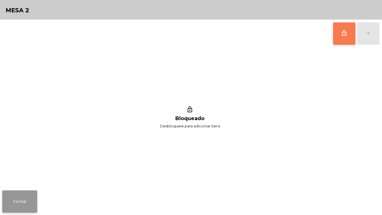
click at [17, 193] on button "Fechar" at bounding box center [19, 201] width 35 height 22
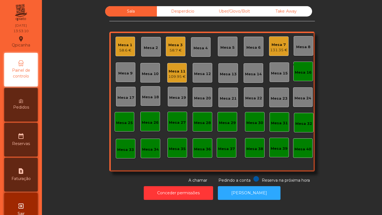
click at [275, 46] on div "Mesa 7" at bounding box center [278, 45] width 17 height 6
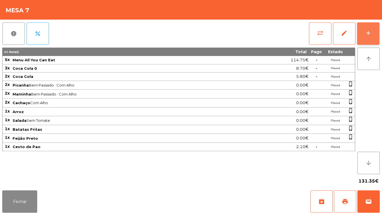
click at [367, 33] on div "add" at bounding box center [368, 33] width 7 height 7
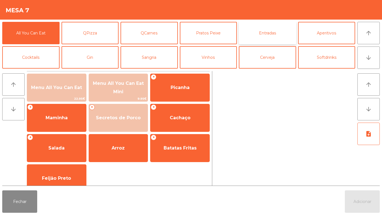
click at [266, 32] on button "Entradas" at bounding box center [267, 33] width 57 height 22
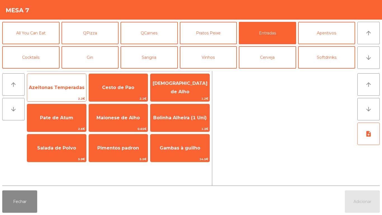
click at [63, 88] on span "Azeitonas Temperadas" at bounding box center [57, 87] width 56 height 5
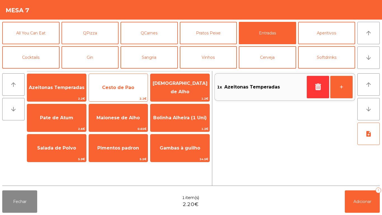
click at [115, 91] on span "Cesto de Pao" at bounding box center [118, 87] width 59 height 15
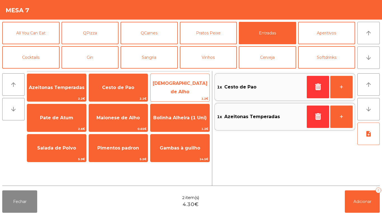
click at [172, 88] on span "[DEMOGRAPHIC_DATA] de Alho" at bounding box center [180, 88] width 55 height 14
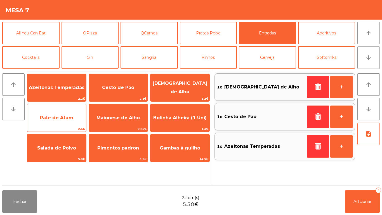
click at [65, 121] on span "Pate de Atum" at bounding box center [56, 117] width 59 height 15
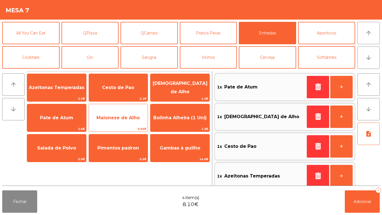
click at [113, 121] on span "Maionese de Alho" at bounding box center [118, 117] width 59 height 15
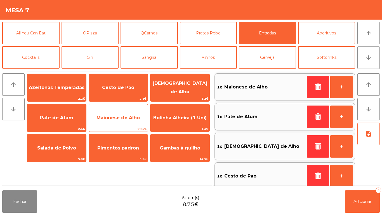
scroll to position [2, 0]
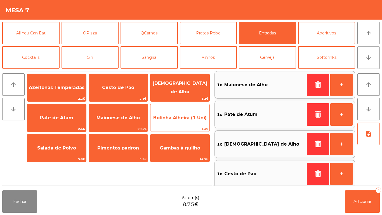
click at [181, 123] on span "Bolinha Alheira (1 Uni)" at bounding box center [180, 117] width 59 height 15
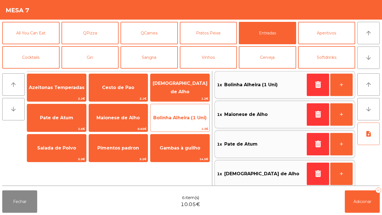
click at [173, 121] on span "Bolinha Alheira (1 Uni)" at bounding box center [180, 117] width 59 height 15
click at [173, 119] on span "Bolinha Alheira (1 Uni)" at bounding box center [179, 117] width 53 height 5
click at [176, 117] on span "Bolinha Alheira (1 Uni)" at bounding box center [179, 117] width 53 height 5
click at [173, 117] on span "Bolinha Alheira (1 Uni)" at bounding box center [179, 117] width 53 height 5
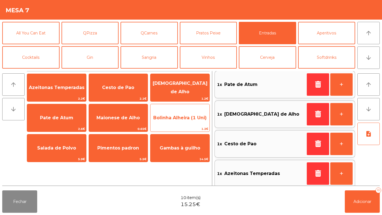
scroll to position [66, 0]
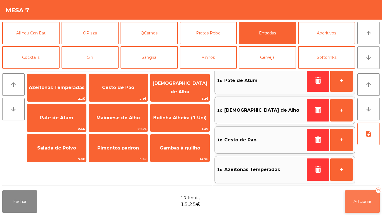
click at [360, 201] on span "Adicionar" at bounding box center [363, 201] width 18 height 5
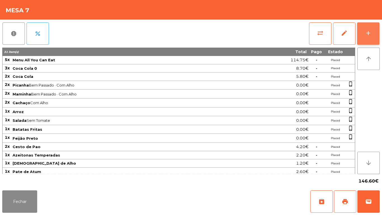
click at [365, 38] on button "add" at bounding box center [368, 33] width 22 height 22
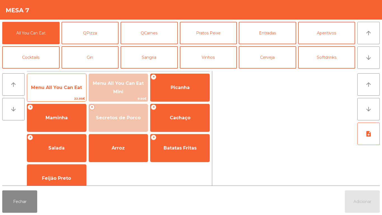
click at [56, 86] on span "Menu All You Can Eat" at bounding box center [56, 87] width 51 height 5
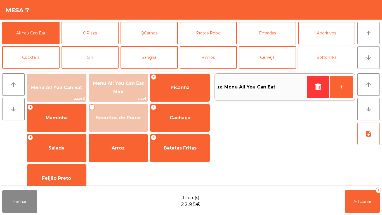
click at [325, 61] on button "Softdrinks" at bounding box center [326, 57] width 57 height 22
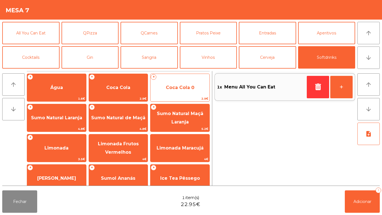
click at [173, 91] on span "Coca Cola 0" at bounding box center [180, 87] width 59 height 15
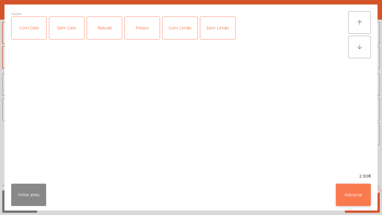
click at [347, 195] on button "Adicionar" at bounding box center [353, 195] width 35 height 22
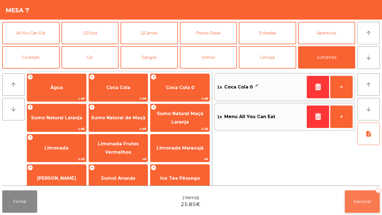
click at [360, 208] on button "Adicionar 2" at bounding box center [362, 201] width 35 height 22
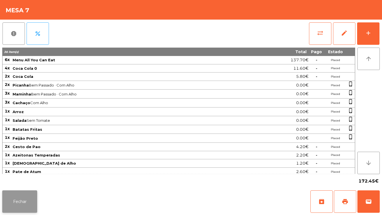
click at [26, 205] on button "Fechar" at bounding box center [19, 201] width 35 height 22
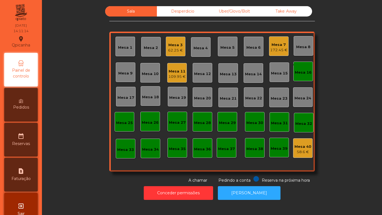
click at [173, 49] on div "62.25 €" at bounding box center [175, 51] width 15 height 6
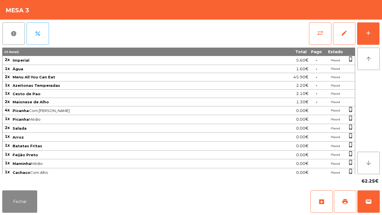
scroll to position [21, 0]
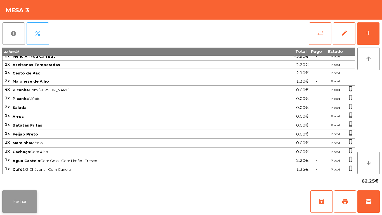
click at [19, 192] on button "Fechar" at bounding box center [19, 201] width 35 height 22
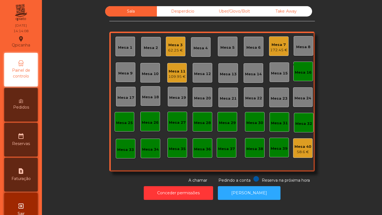
click at [277, 50] on div "172.45 €" at bounding box center [278, 50] width 17 height 6
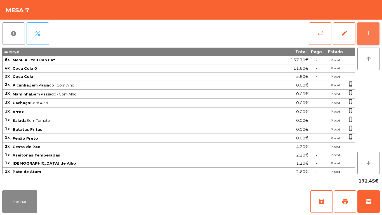
click at [364, 35] on button "add" at bounding box center [368, 33] width 22 height 22
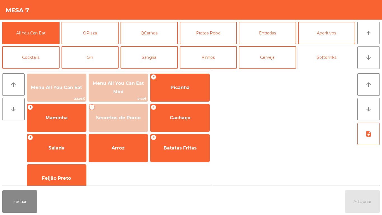
click at [317, 59] on button "Softdrinks" at bounding box center [326, 57] width 57 height 22
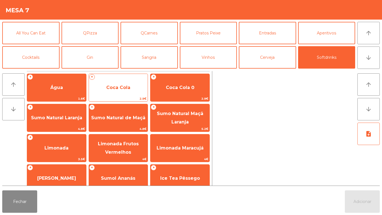
click at [119, 88] on span "Coca Cola" at bounding box center [118, 87] width 24 height 5
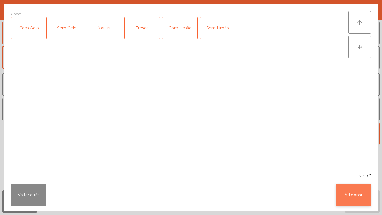
click at [347, 193] on button "Adicionar" at bounding box center [353, 195] width 35 height 22
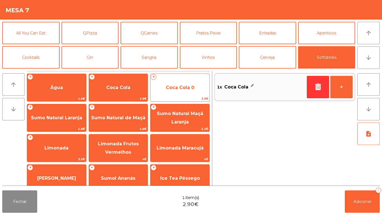
click at [191, 90] on span "Coca Cola 0" at bounding box center [180, 87] width 29 height 5
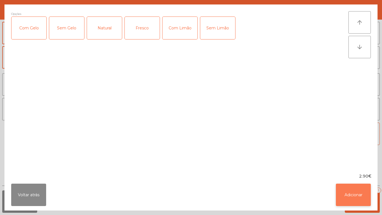
click at [356, 195] on button "Adicionar" at bounding box center [353, 195] width 35 height 22
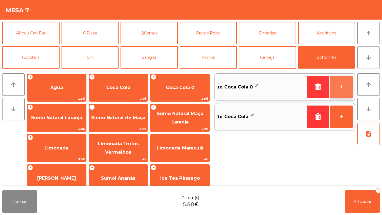
click at [341, 80] on button "+" at bounding box center [341, 87] width 22 height 22
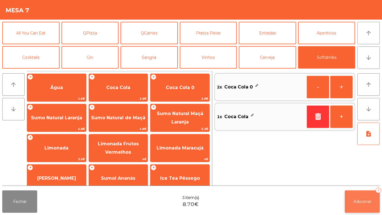
click at [363, 204] on span "Adicionar" at bounding box center [363, 201] width 18 height 5
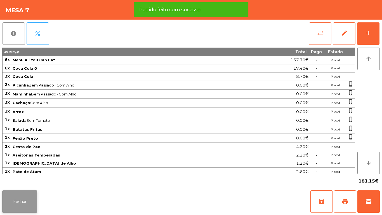
click at [17, 201] on button "Fechar" at bounding box center [19, 201] width 35 height 22
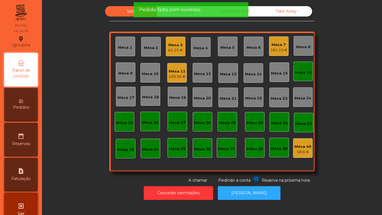
click at [179, 49] on div "62.25 €" at bounding box center [175, 51] width 15 height 6
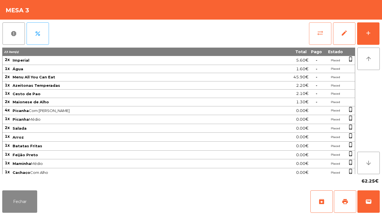
click at [316, 38] on button "sync_alt" at bounding box center [320, 33] width 22 height 22
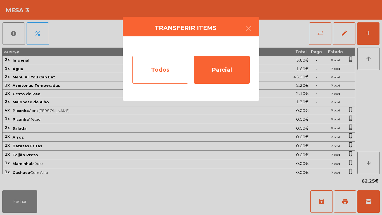
click at [158, 71] on div "Todos" at bounding box center [160, 70] width 56 height 28
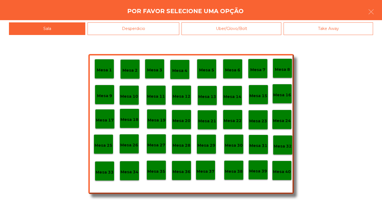
click at [278, 171] on p "Mesa 40" at bounding box center [282, 171] width 18 height 6
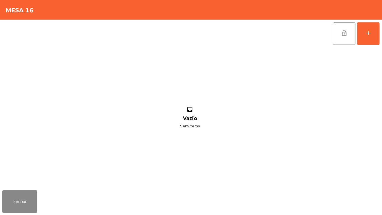
click at [343, 36] on button "lock_open" at bounding box center [344, 33] width 22 height 22
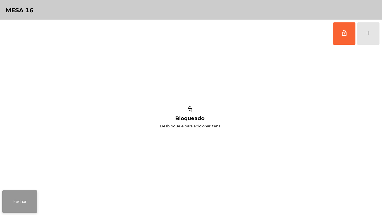
click at [26, 201] on button "Fechar" at bounding box center [19, 201] width 35 height 22
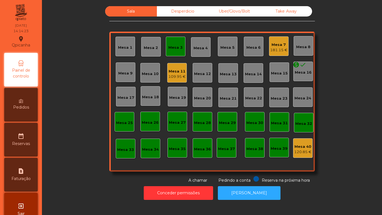
click at [174, 51] on div "Mesa 3" at bounding box center [176, 47] width 20 height 20
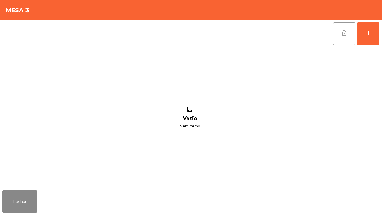
click at [344, 38] on button "lock_open" at bounding box center [344, 33] width 22 height 22
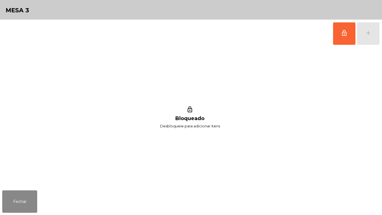
click at [24, 215] on div "Fechar" at bounding box center [191, 201] width 382 height 27
click at [22, 203] on button "Fechar" at bounding box center [19, 201] width 35 height 22
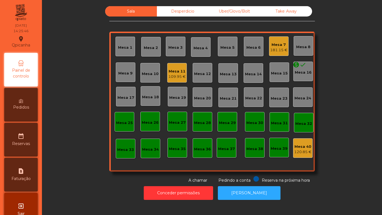
click at [179, 76] on div "109.95 €" at bounding box center [176, 77] width 17 height 6
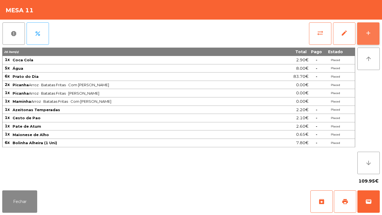
click at [365, 36] on button "add" at bounding box center [368, 33] width 22 height 22
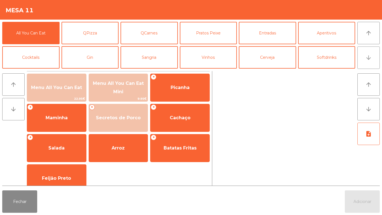
click at [365, 61] on button "arrow_downward" at bounding box center [369, 57] width 22 height 22
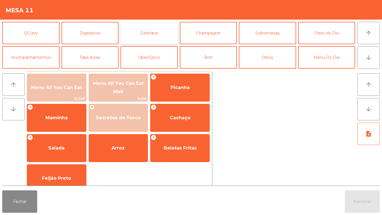
click at [154, 35] on button "Cafetaria" at bounding box center [149, 33] width 57 height 22
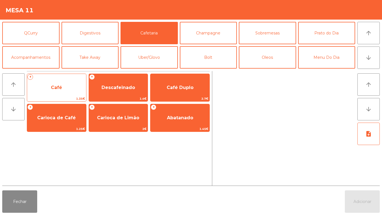
click at [60, 90] on span "Café" at bounding box center [56, 87] width 59 height 15
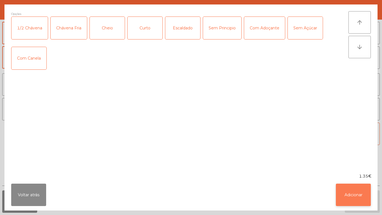
click at [346, 197] on button "Adicionar" at bounding box center [353, 195] width 35 height 22
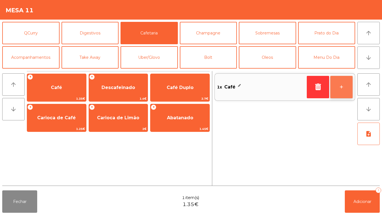
click at [337, 90] on button "+" at bounding box center [341, 87] width 22 height 22
click at [336, 89] on button "+" at bounding box center [341, 87] width 22 height 22
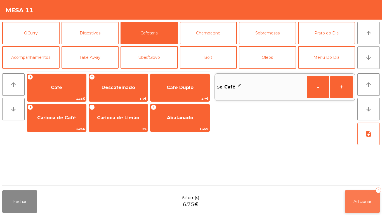
click at [363, 198] on button "Adicionar 5" at bounding box center [362, 201] width 35 height 22
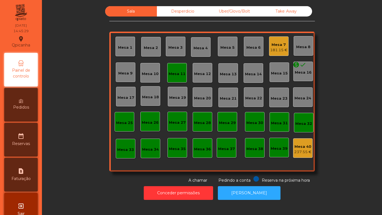
click at [272, 46] on div "Mesa 7" at bounding box center [278, 45] width 17 height 6
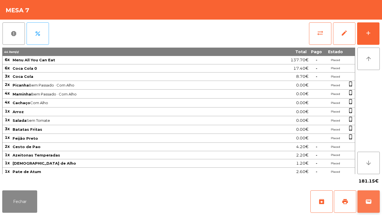
click at [367, 195] on button "wallet" at bounding box center [369, 201] width 22 height 22
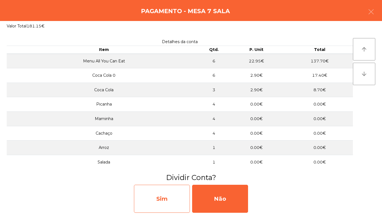
click at [164, 200] on div "Sim" at bounding box center [162, 199] width 56 height 28
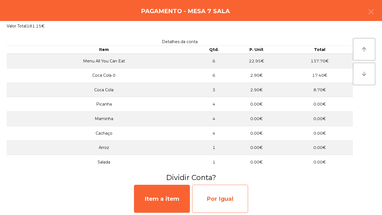
click at [215, 200] on div "Por Igual" at bounding box center [220, 199] width 56 height 28
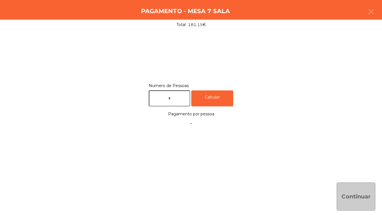
click at [171, 97] on input "text" at bounding box center [169, 98] width 41 height 16
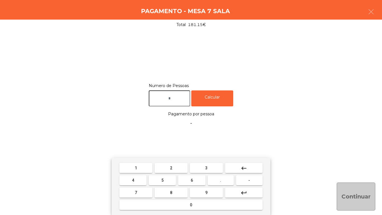
click at [171, 168] on span "2" at bounding box center [171, 168] width 2 height 4
type input "*"
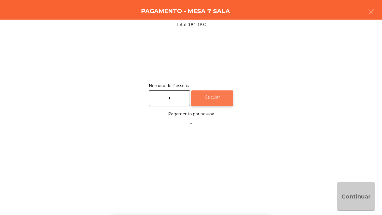
click at [216, 97] on div "Calcular" at bounding box center [212, 98] width 42 height 16
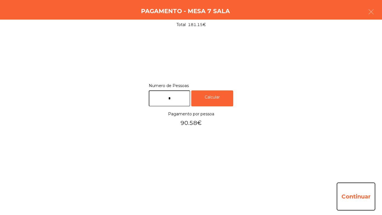
click at [351, 198] on button "Continuar" at bounding box center [356, 196] width 39 height 28
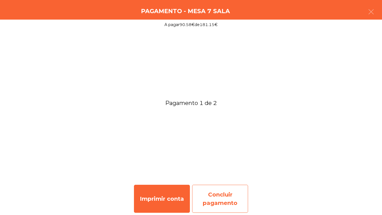
click at [230, 200] on div "Concluir pagamento" at bounding box center [220, 199] width 56 height 28
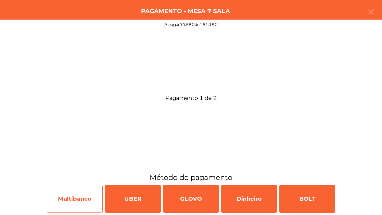
click at [81, 199] on div "Multibanco" at bounding box center [75, 199] width 56 height 28
select select "**"
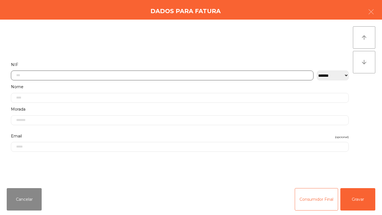
click at [40, 76] on input "text" at bounding box center [162, 76] width 303 height 10
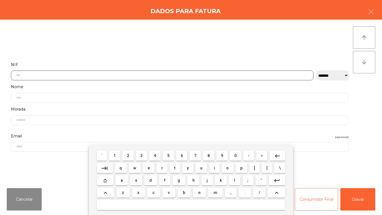
scroll to position [34, 0]
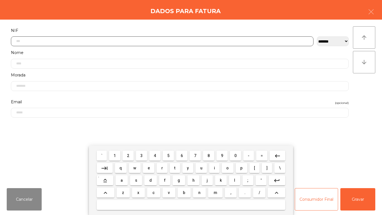
click at [128, 155] on span "2" at bounding box center [128, 155] width 2 height 4
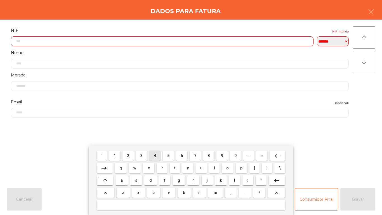
click at [155, 155] on span "4" at bounding box center [155, 155] width 2 height 4
click at [195, 155] on span "7" at bounding box center [195, 155] width 2 height 4
click at [222, 155] on span "9" at bounding box center [222, 155] width 2 height 4
click at [234, 154] on span "0" at bounding box center [235, 155] width 2 height 4
click at [274, 154] on button "keyboard_backspace" at bounding box center [278, 156] width 16 height 10
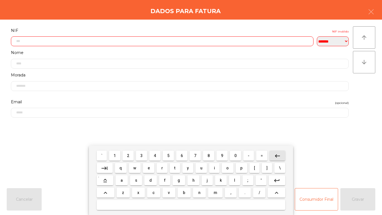
click at [272, 154] on button "keyboard_backspace" at bounding box center [278, 156] width 16 height 10
click at [209, 156] on span "8" at bounding box center [209, 155] width 2 height 4
click at [236, 155] on span "0" at bounding box center [235, 155] width 2 height 4
click at [141, 157] on span "3" at bounding box center [141, 155] width 2 height 4
click at [182, 155] on span "6" at bounding box center [182, 155] width 2 height 4
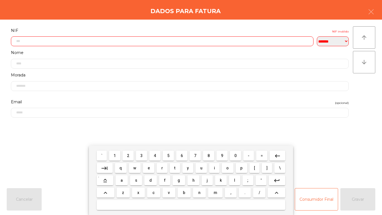
click at [237, 154] on span "0" at bounding box center [235, 155] width 2 height 4
click at [236, 155] on span "0" at bounding box center [235, 155] width 2 height 4
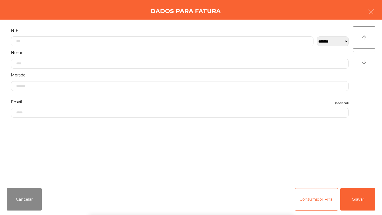
click at [351, 200] on div "` 1 2 3 4 5 6 7 8 9 0 - = keyboard_backspace keyboard_tab q w e r t y u i o p […" at bounding box center [191, 180] width 382 height 69
click at [354, 195] on button "Gravar" at bounding box center [358, 199] width 35 height 22
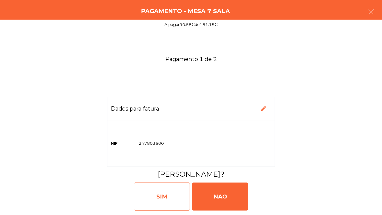
click at [158, 190] on div "SIM" at bounding box center [162, 196] width 56 height 28
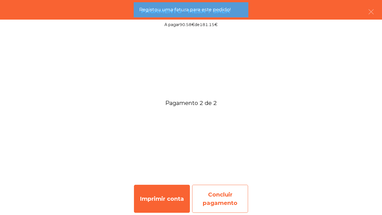
click at [228, 197] on div "Concluir pagamento" at bounding box center [220, 199] width 56 height 28
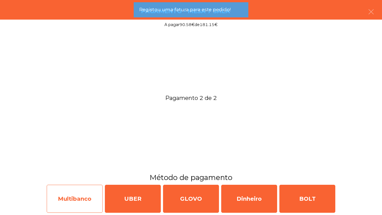
click at [84, 202] on div "Multibanco" at bounding box center [75, 199] width 56 height 28
select select "**"
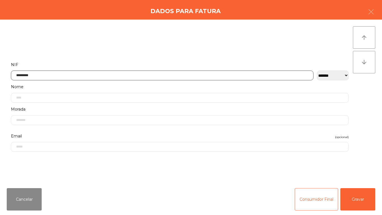
click at [47, 74] on input "*********" at bounding box center [162, 76] width 303 height 10
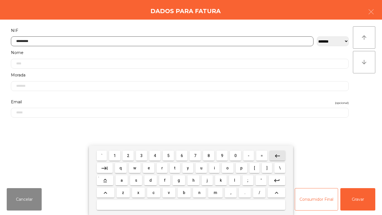
click at [277, 158] on mat-icon "keyboard_backspace" at bounding box center [277, 156] width 7 height 7
click at [276, 158] on mat-icon "keyboard_backspace" at bounding box center [277, 156] width 7 height 7
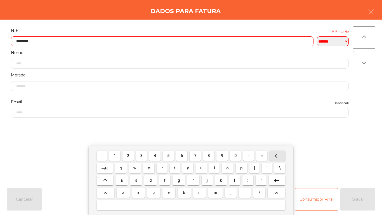
click at [278, 155] on mat-icon "keyboard_backspace" at bounding box center [277, 156] width 7 height 7
click at [277, 154] on mat-icon "keyboard_backspace" at bounding box center [277, 156] width 7 height 7
click at [276, 154] on mat-icon "keyboard_backspace" at bounding box center [277, 156] width 7 height 7
click at [277, 153] on mat-icon "keyboard_backspace" at bounding box center [277, 156] width 7 height 7
click at [276, 152] on button "keyboard_backspace" at bounding box center [278, 156] width 16 height 10
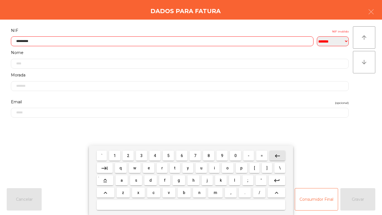
click at [277, 155] on mat-icon "keyboard_backspace" at bounding box center [277, 156] width 7 height 7
click at [280, 153] on mat-icon "keyboard_backspace" at bounding box center [277, 156] width 7 height 7
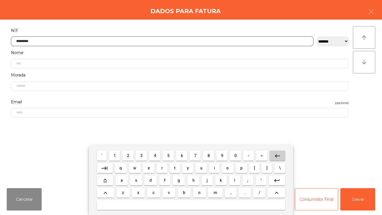
click at [277, 153] on mat-icon "keyboard_backspace" at bounding box center [277, 156] width 7 height 7
click at [128, 155] on span "2" at bounding box center [128, 155] width 2 height 4
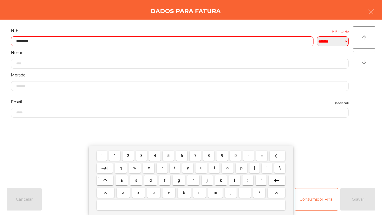
click at [168, 153] on span "5" at bounding box center [168, 155] width 2 height 4
click at [142, 155] on span "3" at bounding box center [141, 155] width 2 height 4
click at [168, 155] on span "5" at bounding box center [168, 155] width 2 height 4
click at [128, 155] on span "2" at bounding box center [128, 155] width 2 height 4
click at [142, 155] on span "3" at bounding box center [141, 155] width 2 height 4
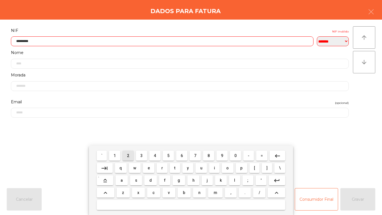
click at [129, 154] on span "2" at bounding box center [128, 155] width 2 height 4
click at [128, 155] on span "2" at bounding box center [128, 155] width 2 height 4
click at [129, 153] on span "2" at bounding box center [128, 155] width 2 height 4
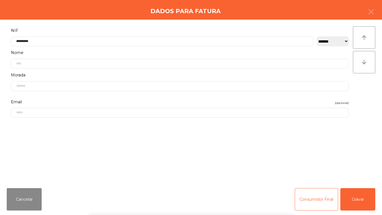
click at [358, 196] on div "` 1 2 3 4 5 6 7 8 9 0 - = keyboard_backspace keyboard_tab q w e r t y u i o p […" at bounding box center [191, 180] width 382 height 69
click at [360, 197] on button "Gravar" at bounding box center [358, 199] width 35 height 22
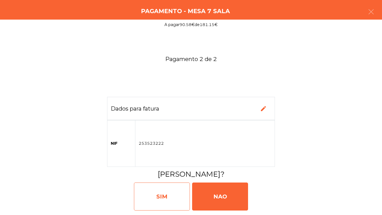
click at [161, 197] on div "SIM" at bounding box center [162, 196] width 56 height 28
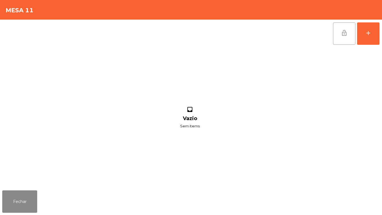
click at [344, 35] on span "lock_open" at bounding box center [344, 33] width 7 height 7
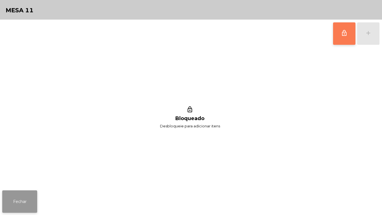
click at [25, 197] on button "Fechar" at bounding box center [19, 201] width 35 height 22
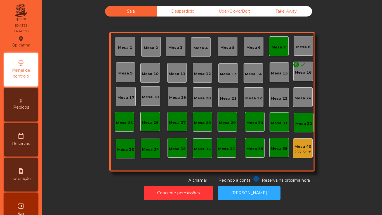
click at [276, 47] on div "Mesa 7" at bounding box center [279, 47] width 14 height 6
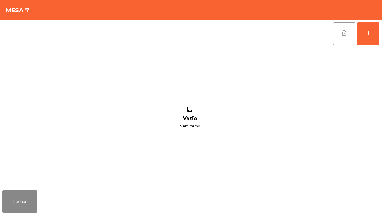
click at [339, 31] on button "lock_open" at bounding box center [344, 33] width 22 height 22
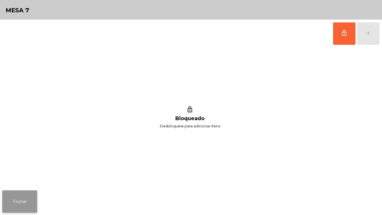
click at [20, 201] on button "Fechar" at bounding box center [19, 201] width 35 height 22
